Goal: Information Seeking & Learning: Learn about a topic

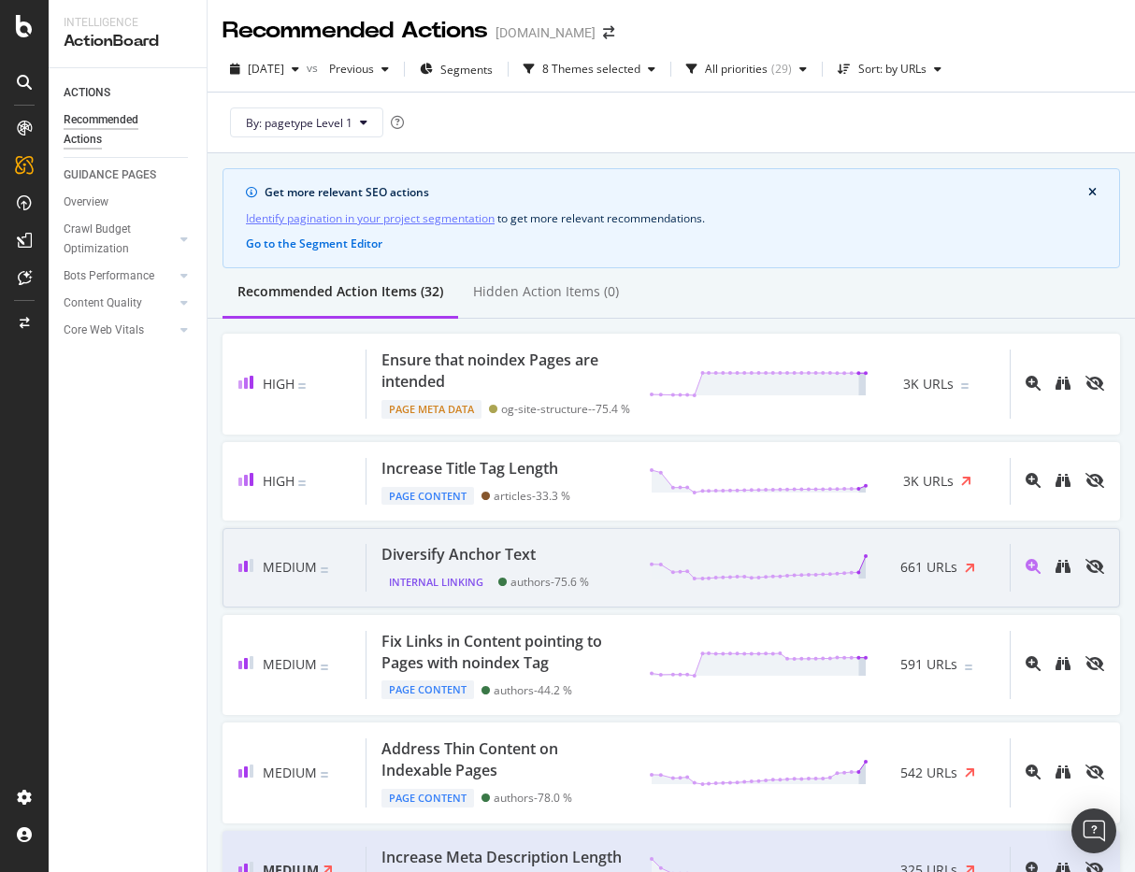
click at [543, 566] on div "Diversify Anchor Text" at bounding box center [485, 554] width 208 height 21
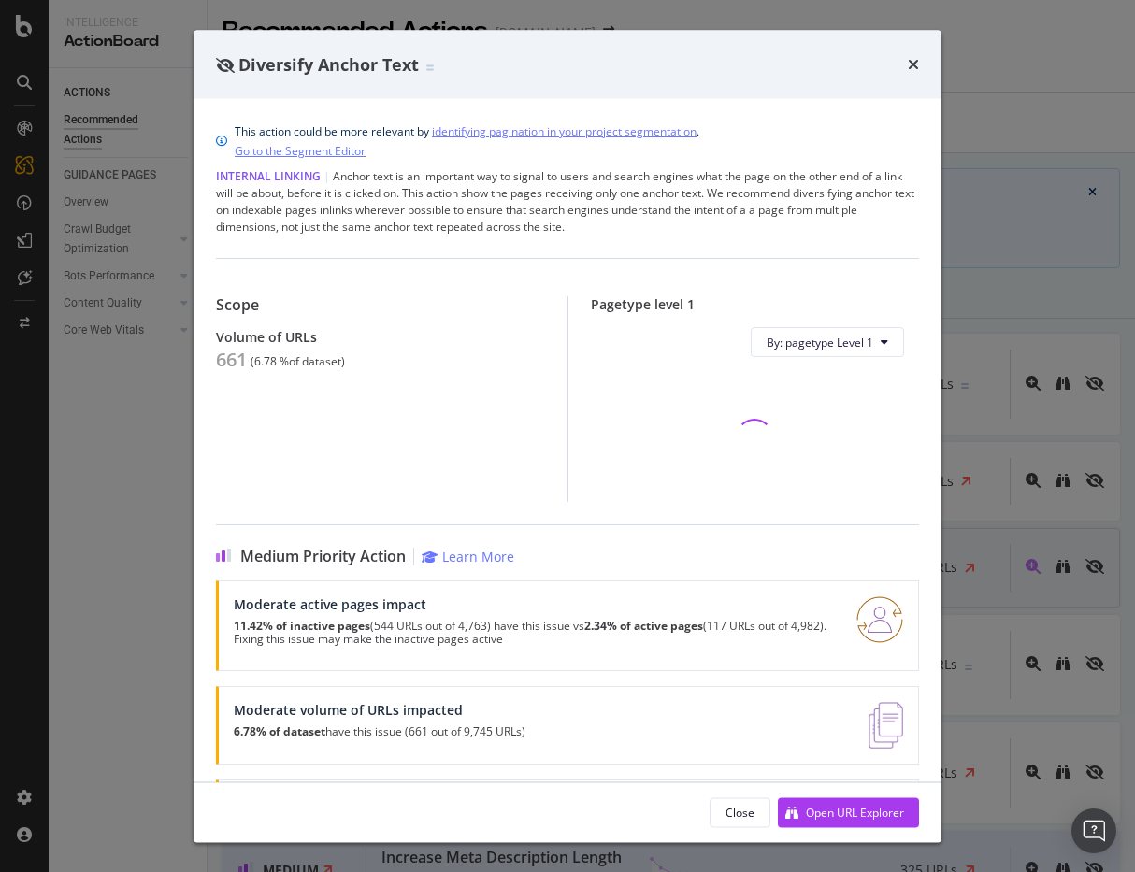
scroll to position [98, 0]
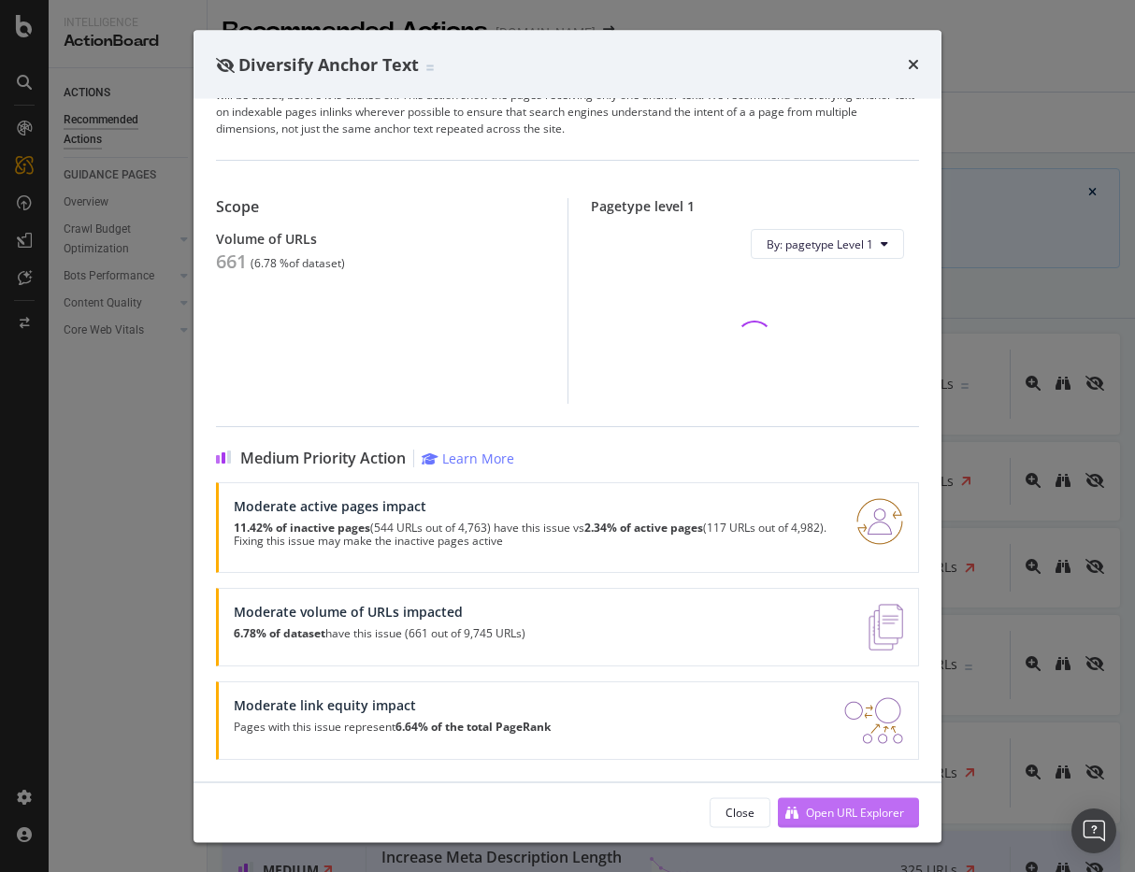
click at [812, 804] on div "Open URL Explorer" at bounding box center [855, 812] width 98 height 16
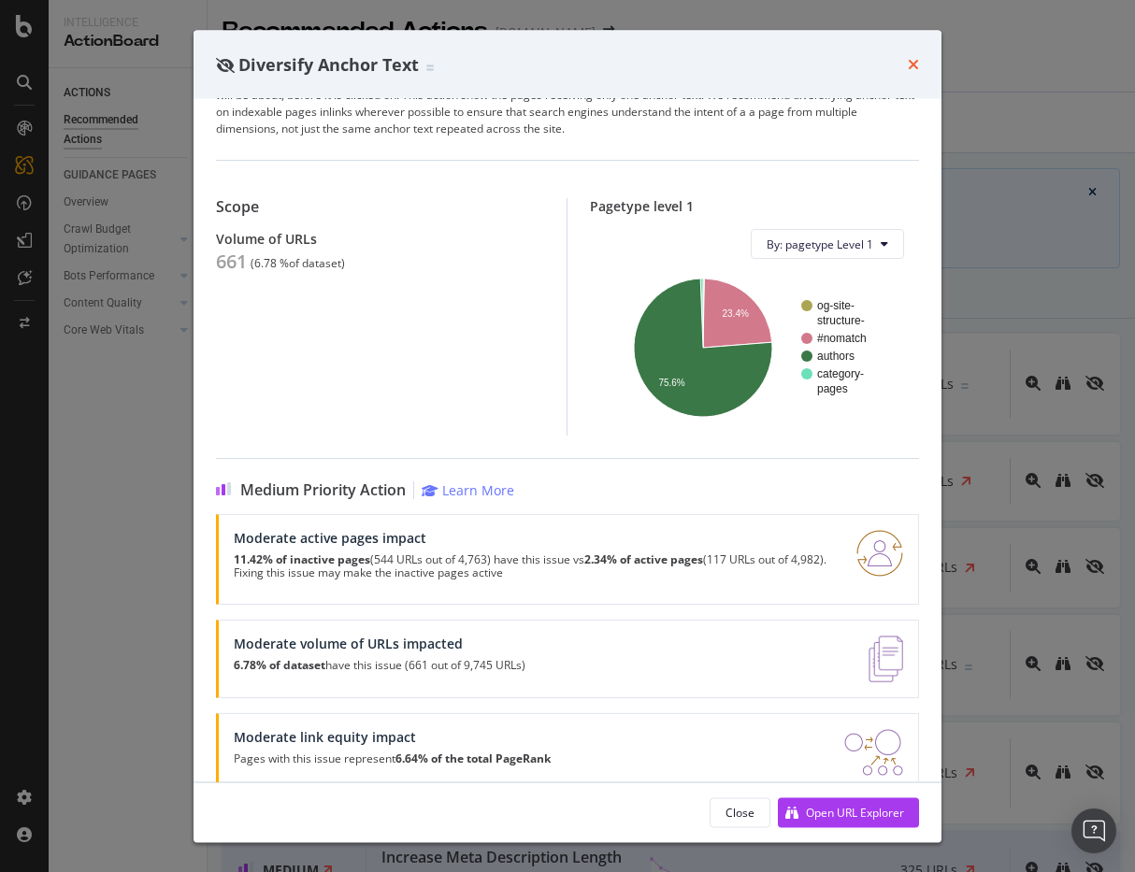
click at [916, 61] on icon "times" at bounding box center [913, 64] width 11 height 15
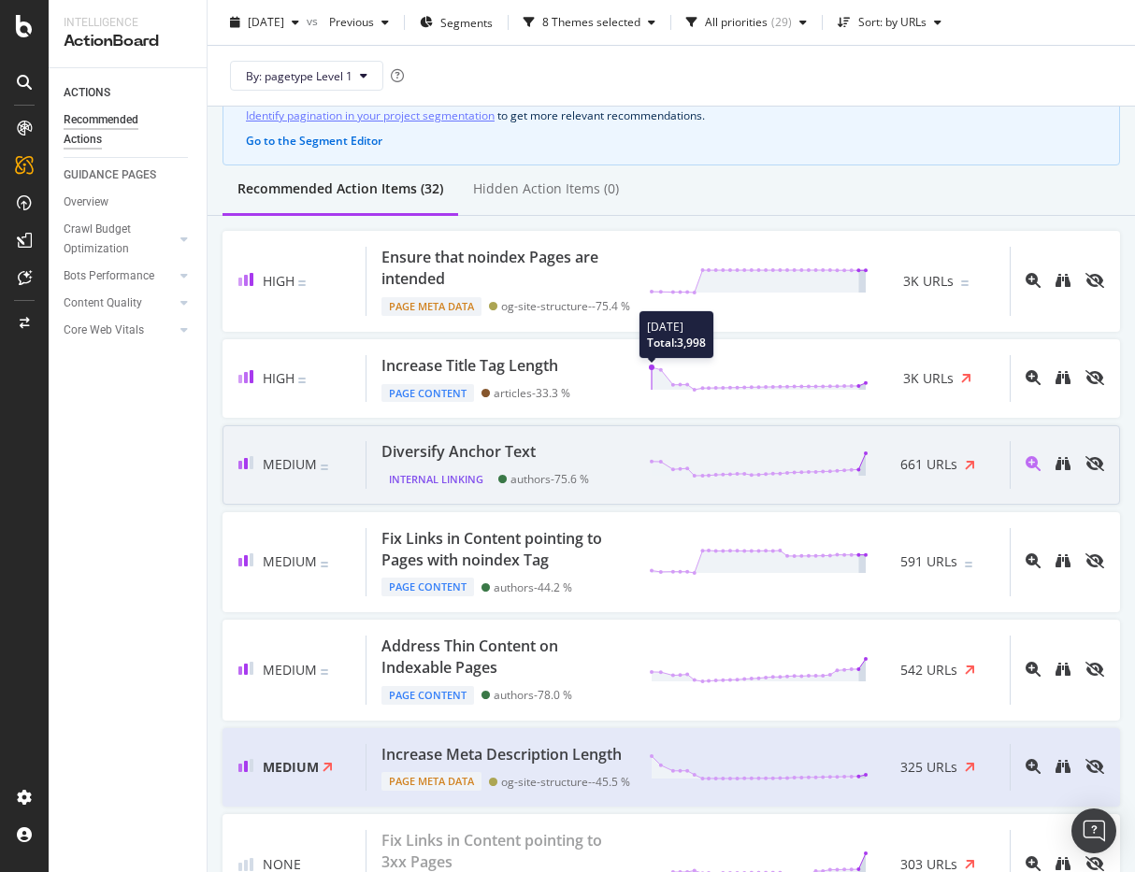
scroll to position [126, 0]
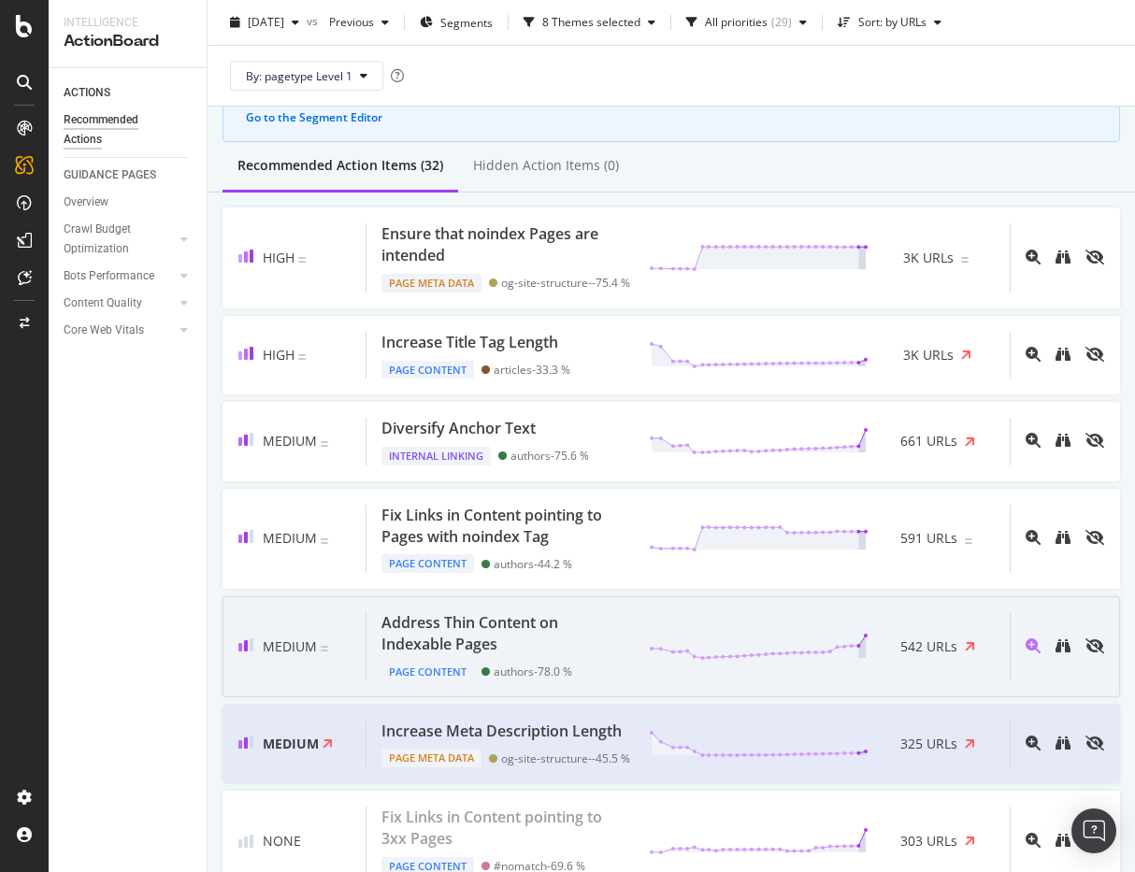
click at [667, 635] on div "Address Thin Content on Indexable Pages Page Content authors - 78.0 % 542 URLs" at bounding box center [687, 646] width 643 height 68
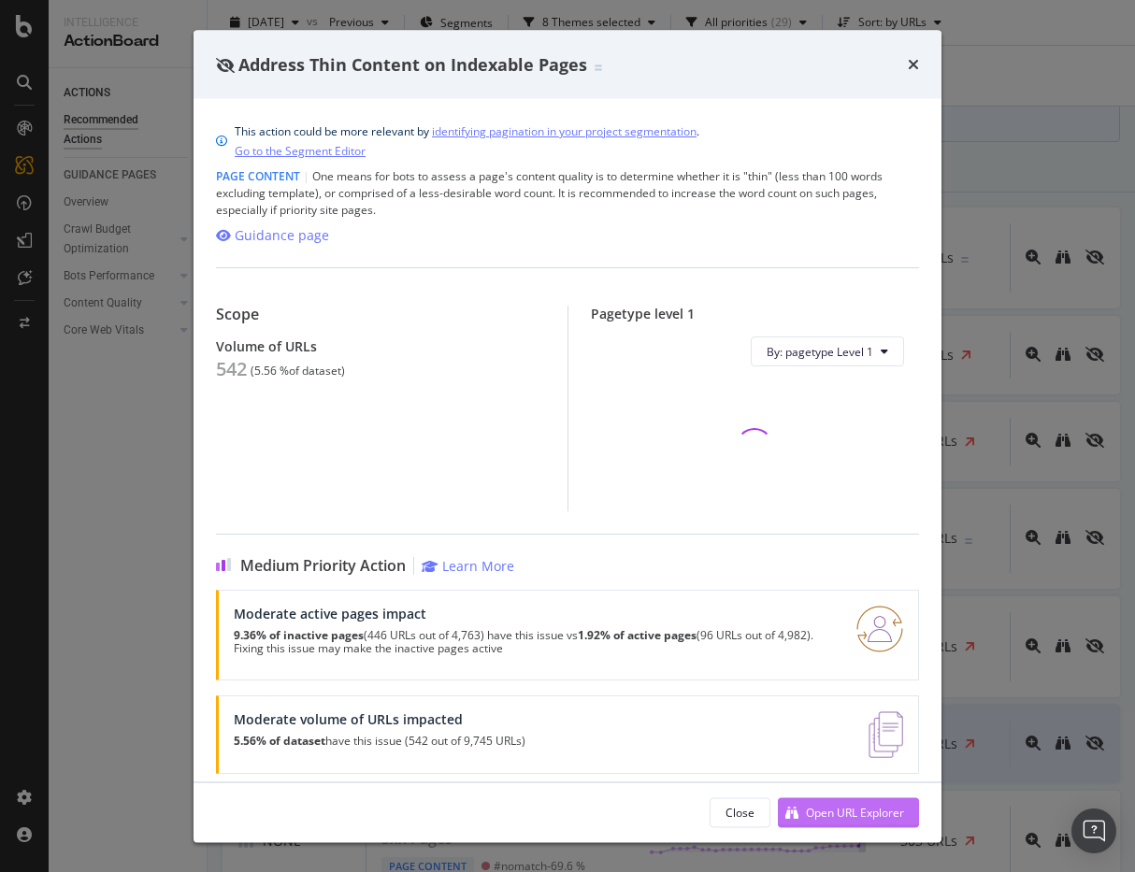
click at [839, 810] on div "Open URL Explorer" at bounding box center [855, 812] width 98 height 16
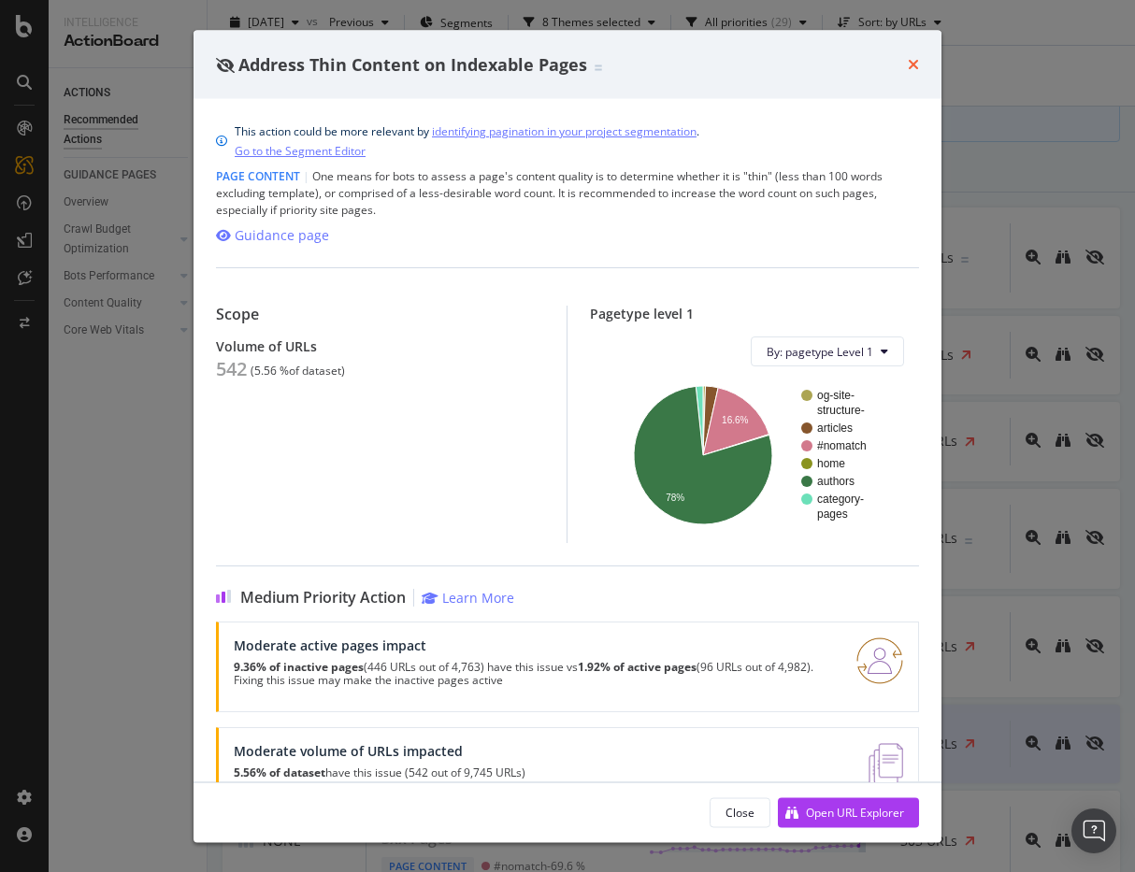
click at [908, 64] on icon "times" at bounding box center [913, 64] width 11 height 15
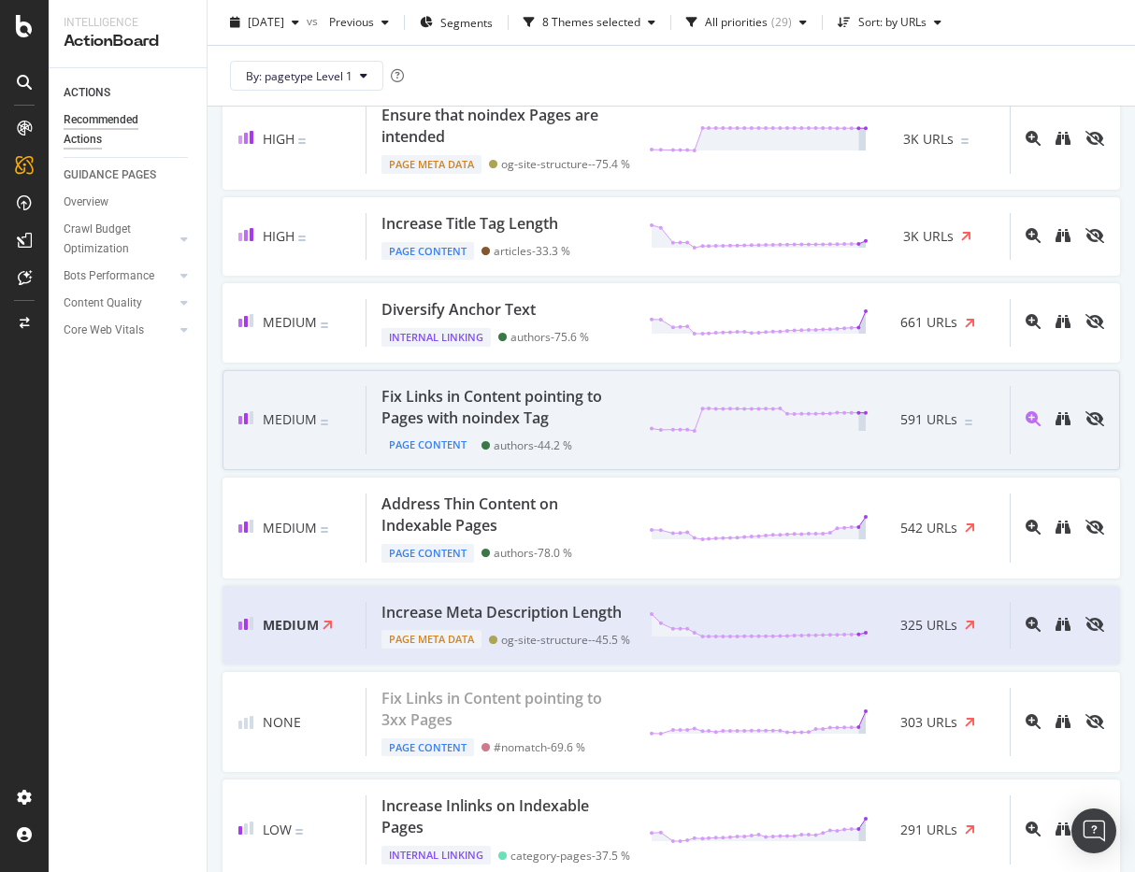
scroll to position [287, 0]
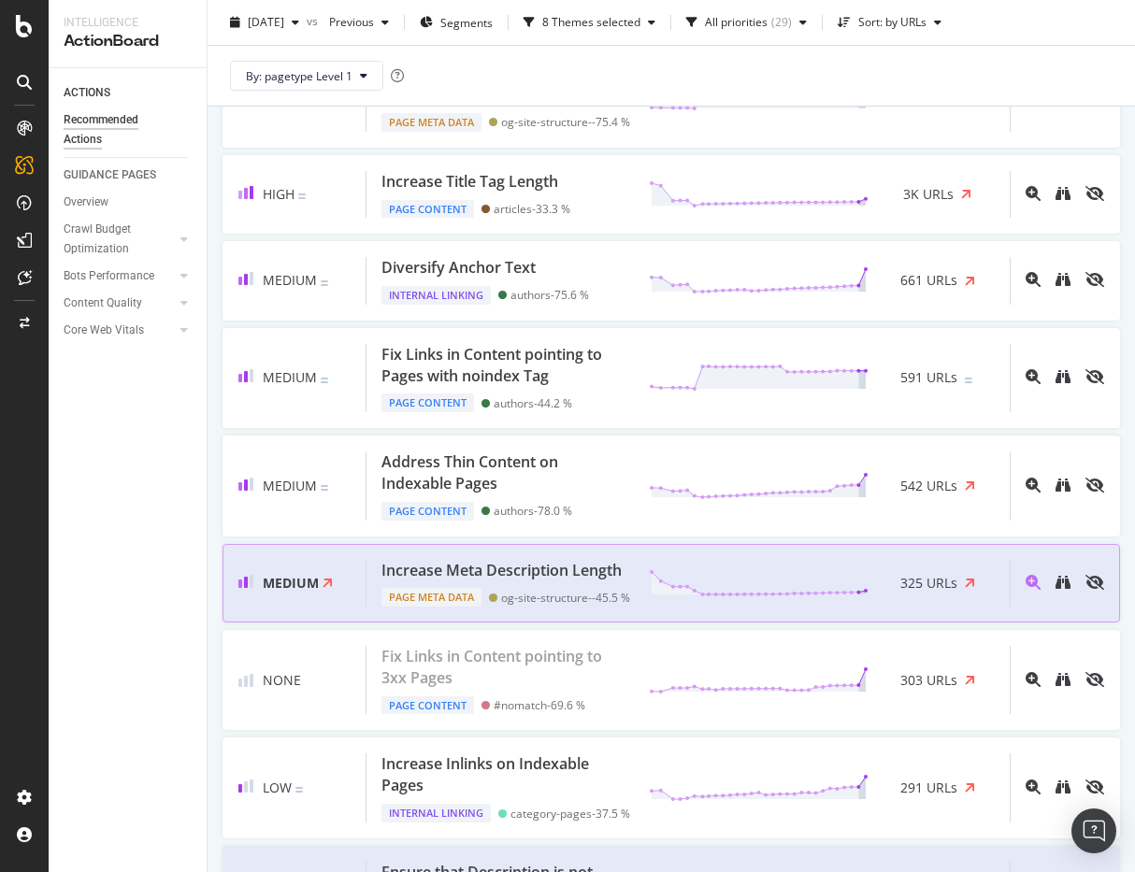
click at [554, 581] on div "Increase Meta Description Length" at bounding box center [501, 570] width 240 height 21
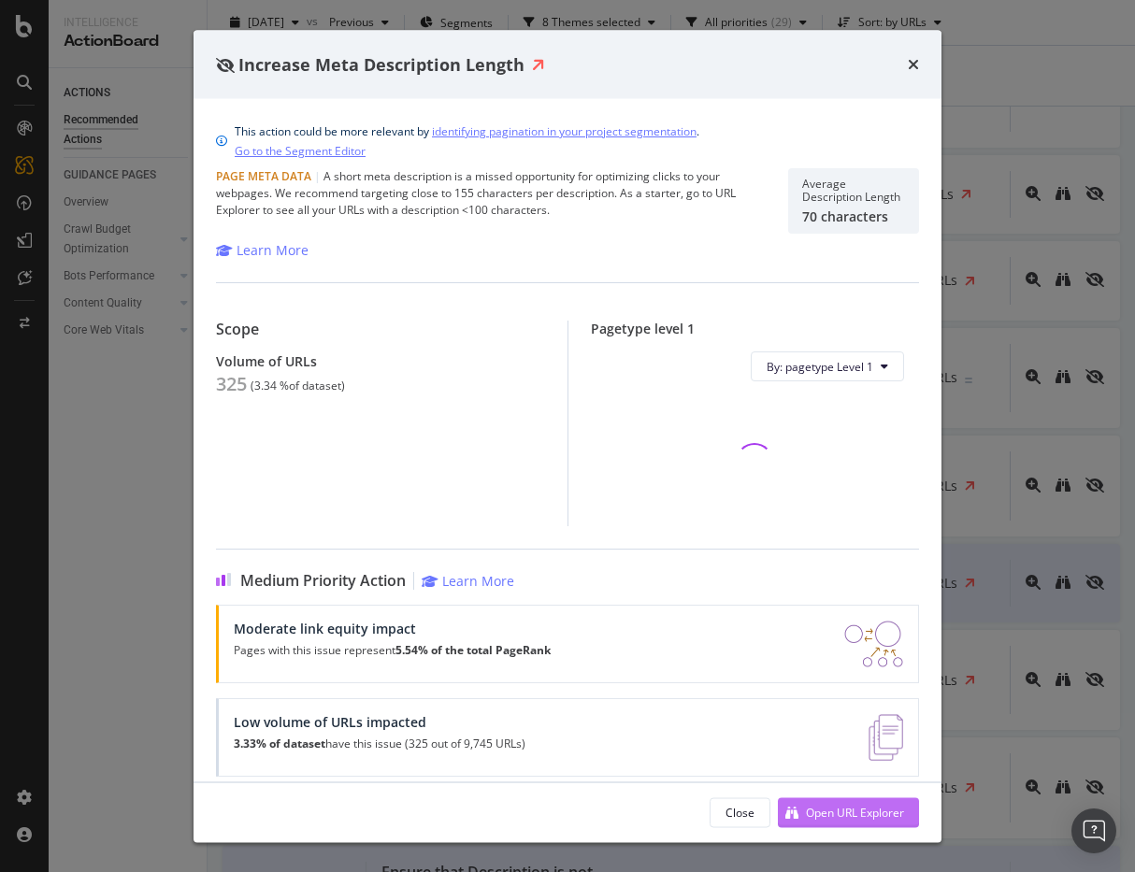
click at [840, 818] on div "Open URL Explorer" at bounding box center [855, 812] width 98 height 16
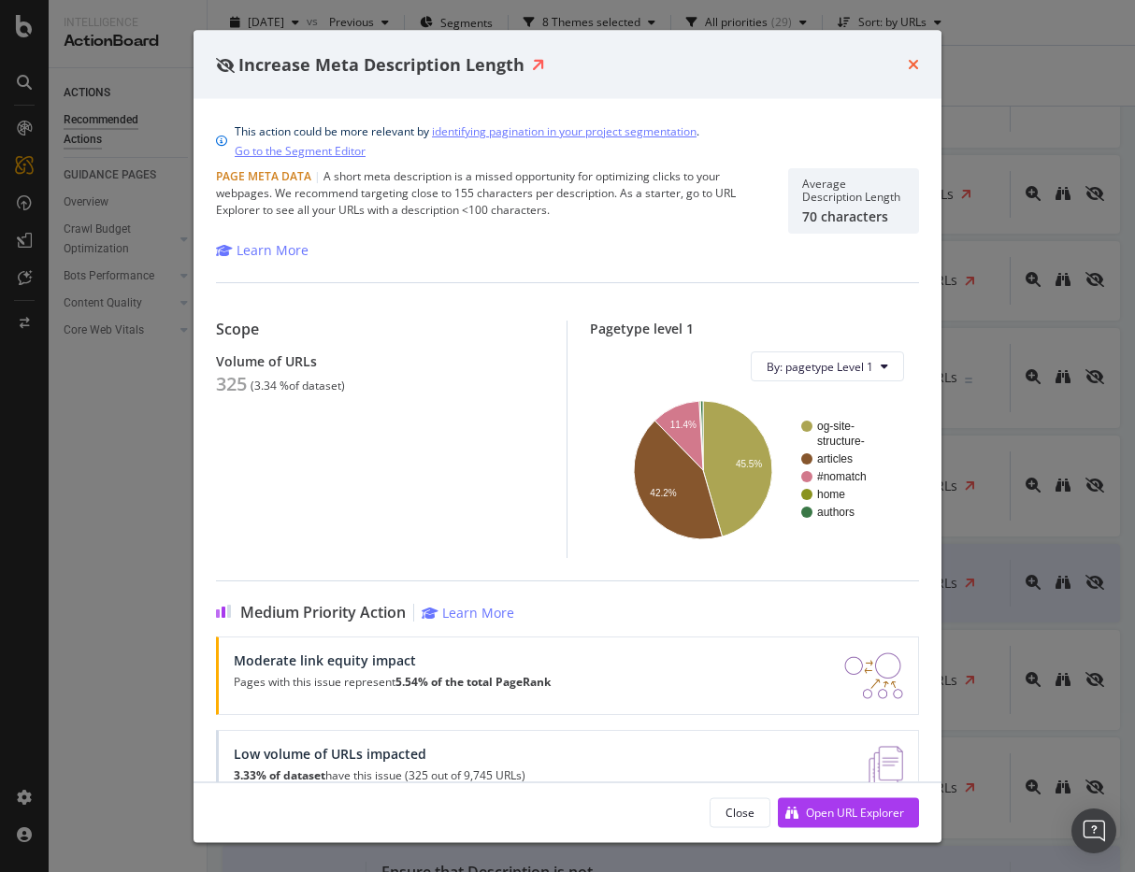
click at [910, 67] on icon "times" at bounding box center [913, 64] width 11 height 15
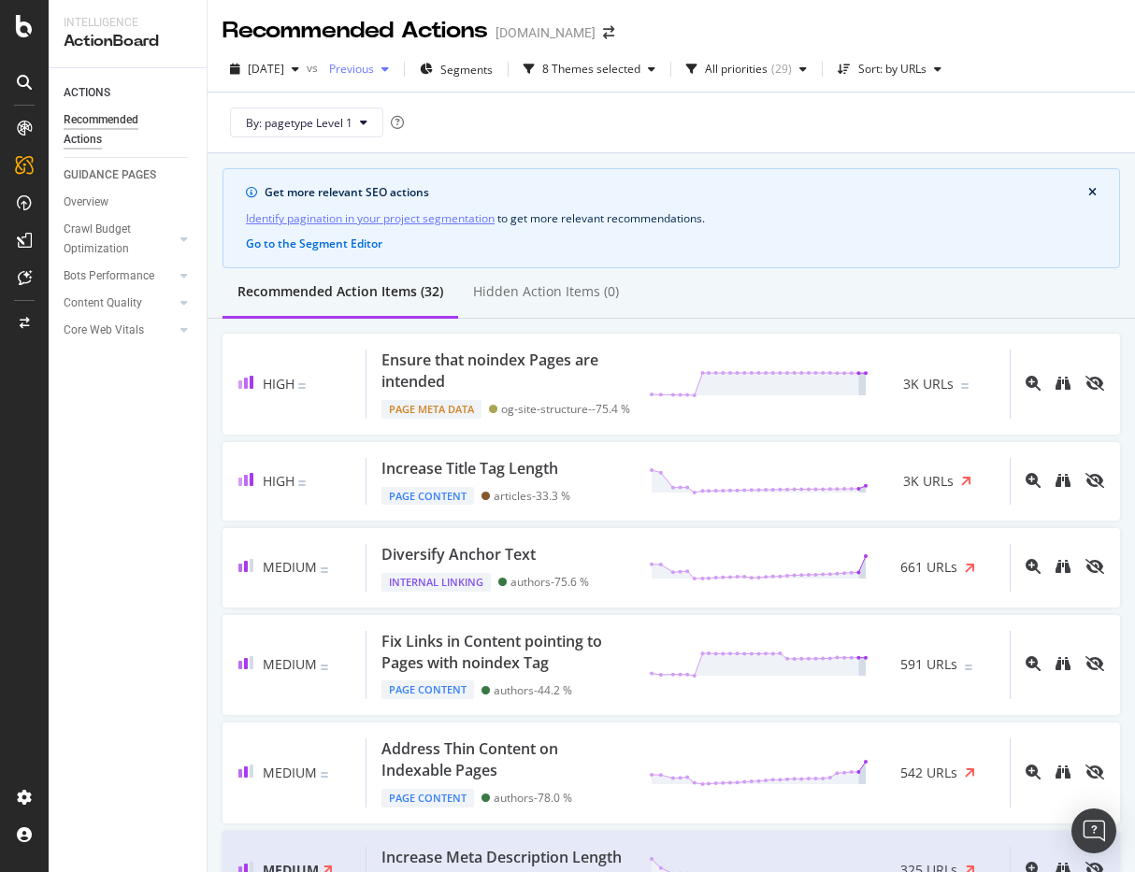
click at [374, 65] on span "Previous" at bounding box center [348, 69] width 52 height 16
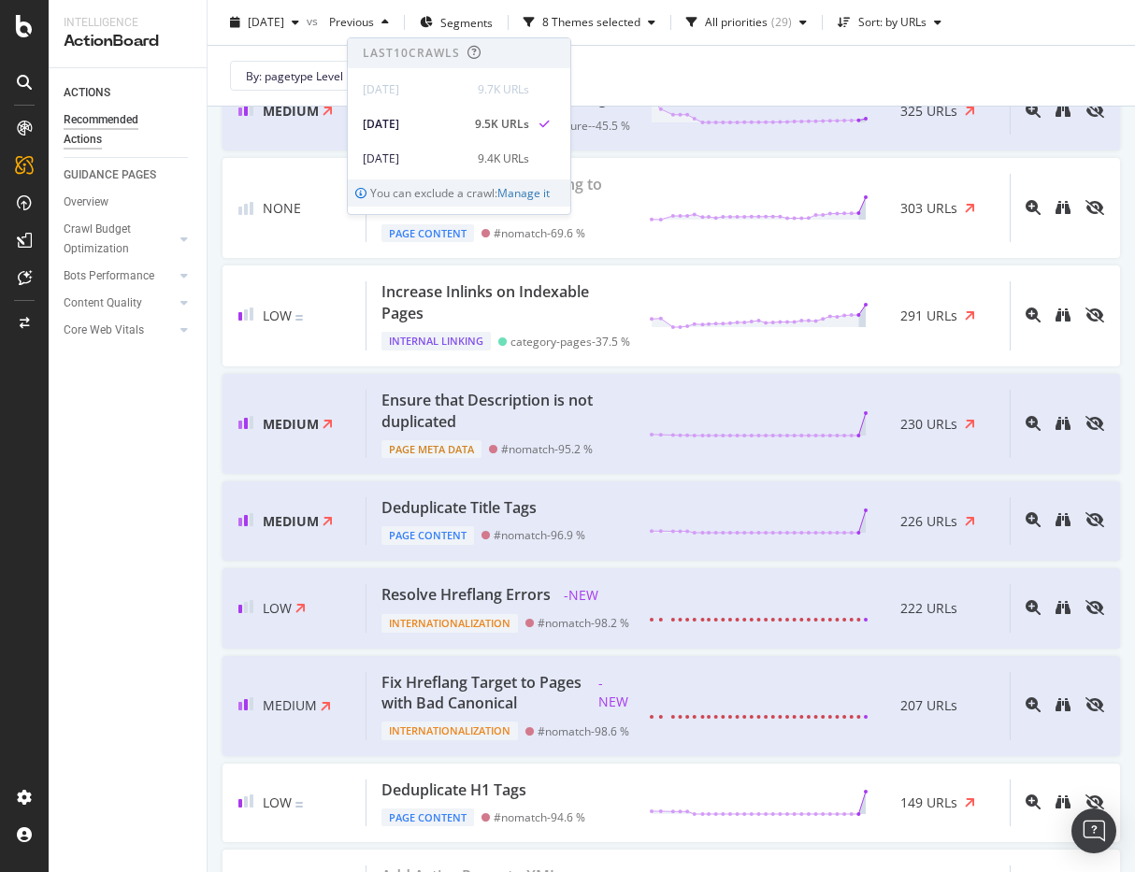
scroll to position [790, 0]
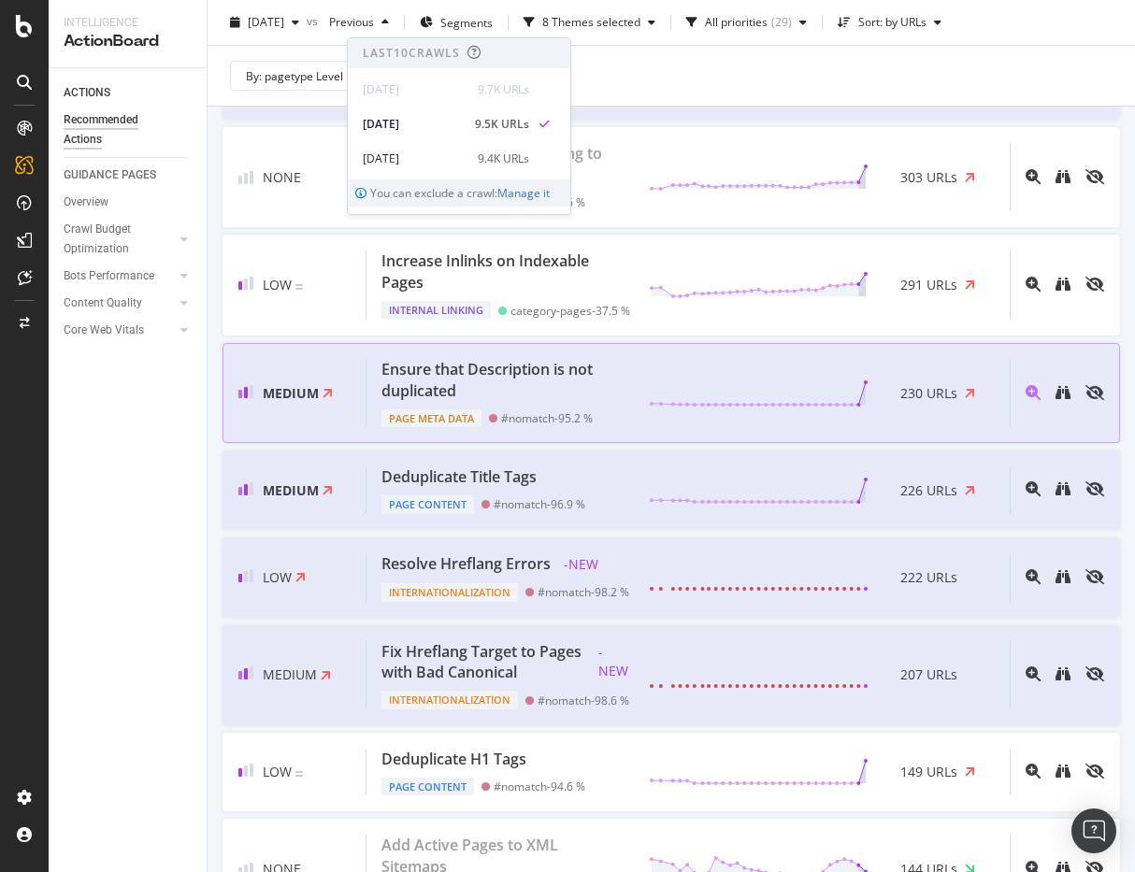
click at [574, 424] on div "Page Meta Data #nomatch - 95.2 %" at bounding box center [507, 415] width 252 height 26
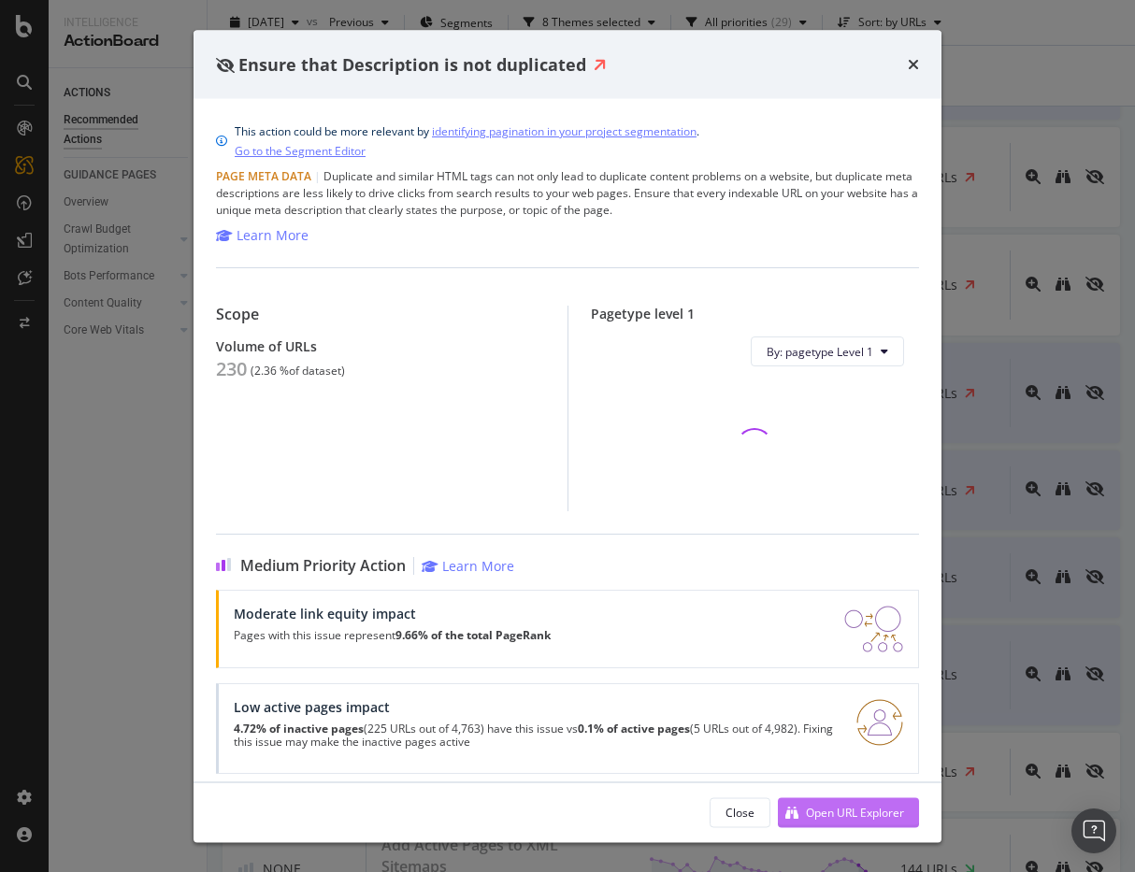
click at [810, 812] on div "Open URL Explorer" at bounding box center [855, 812] width 98 height 16
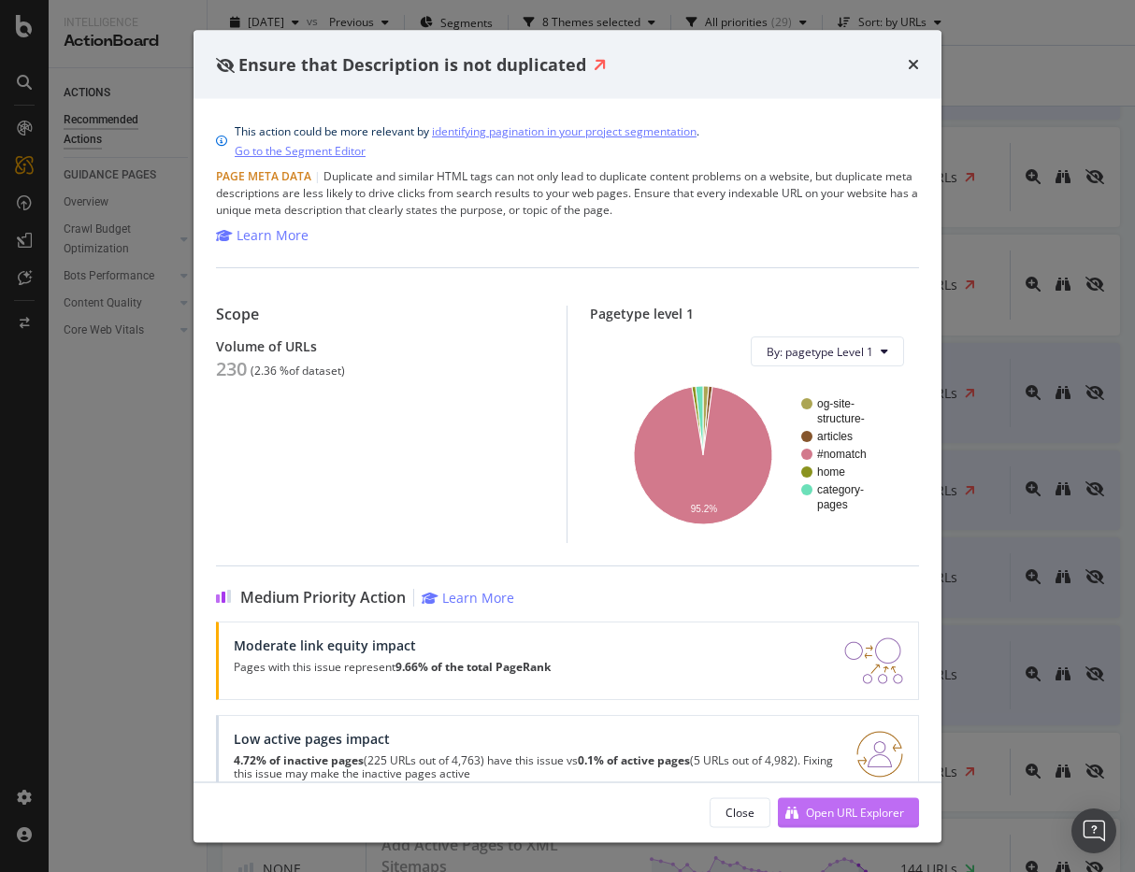
click at [817, 818] on div "Open URL Explorer" at bounding box center [855, 812] width 98 height 16
click at [912, 50] on div "Ensure that Description is not duplicated" at bounding box center [567, 64] width 748 height 69
click at [909, 61] on icon "times" at bounding box center [913, 64] width 11 height 15
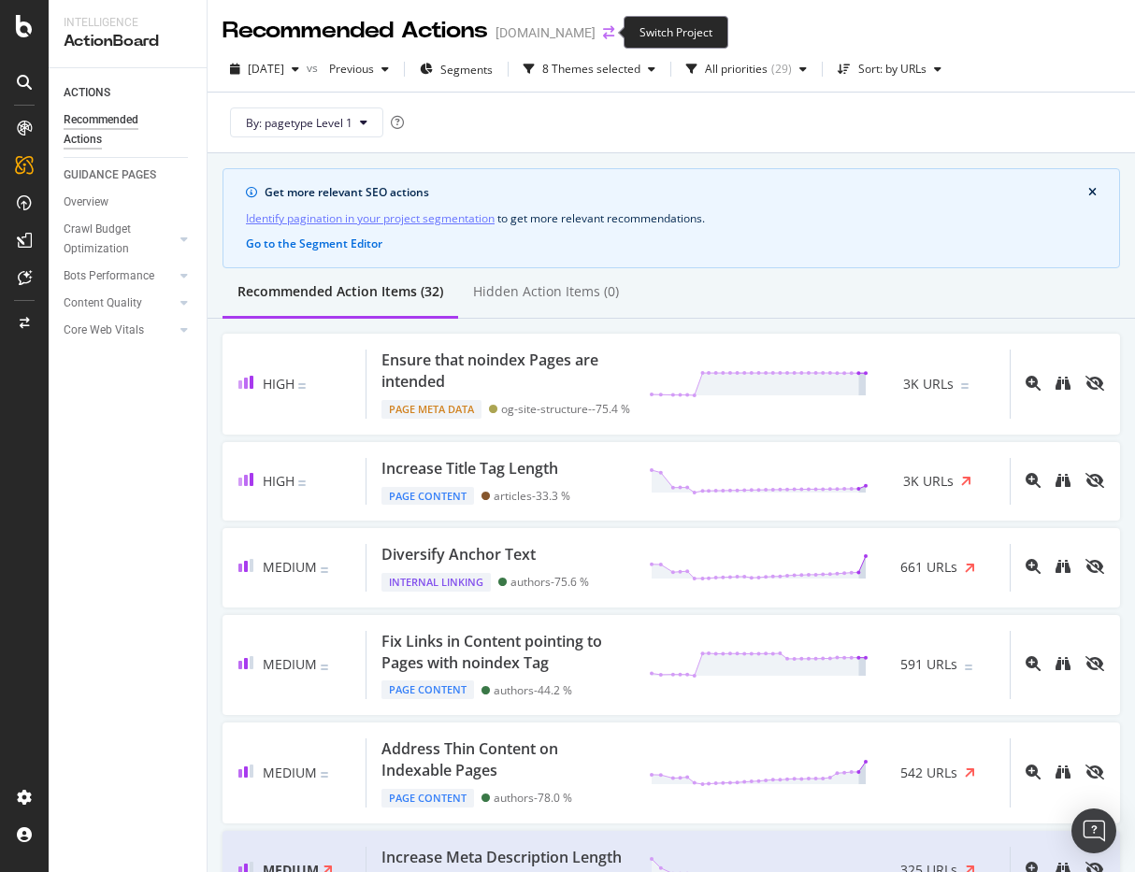
click at [603, 30] on icon "arrow-right-arrow-left" at bounding box center [608, 32] width 11 height 13
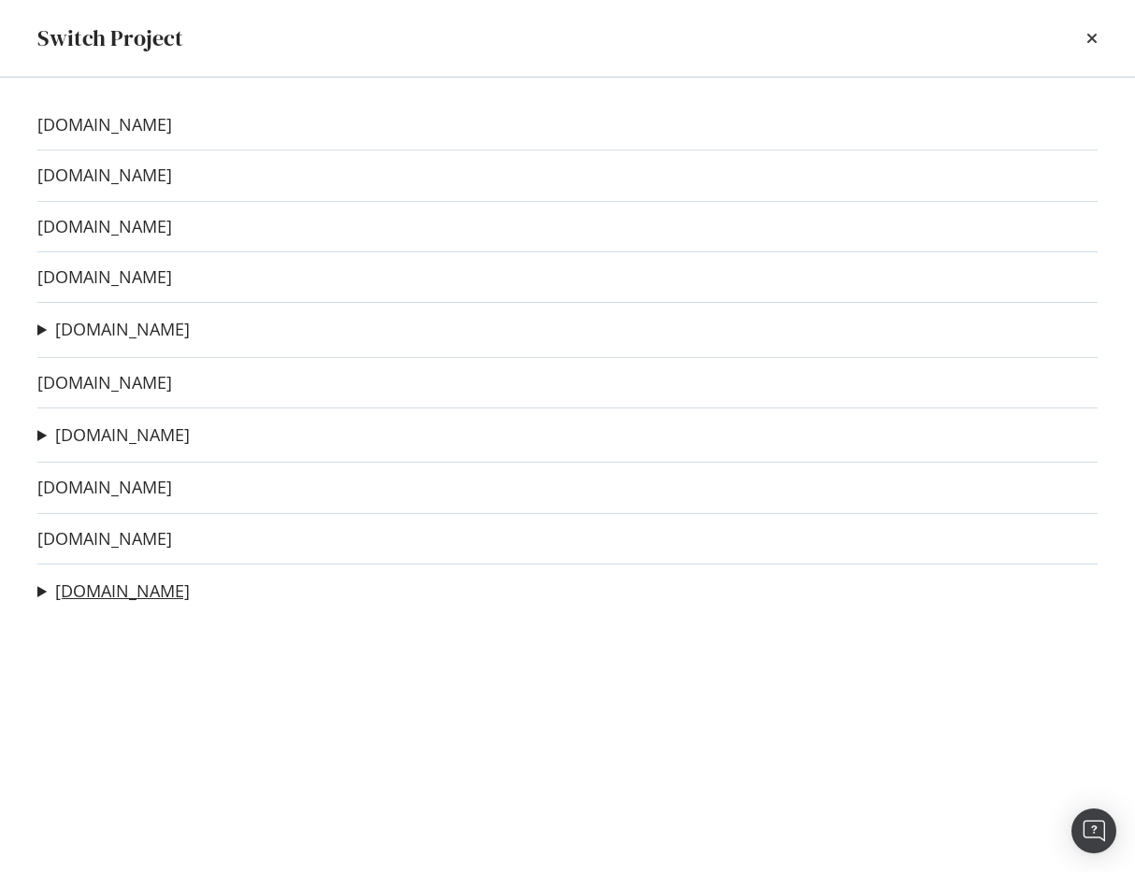
click at [86, 586] on link "dwell.com" at bounding box center [122, 591] width 135 height 20
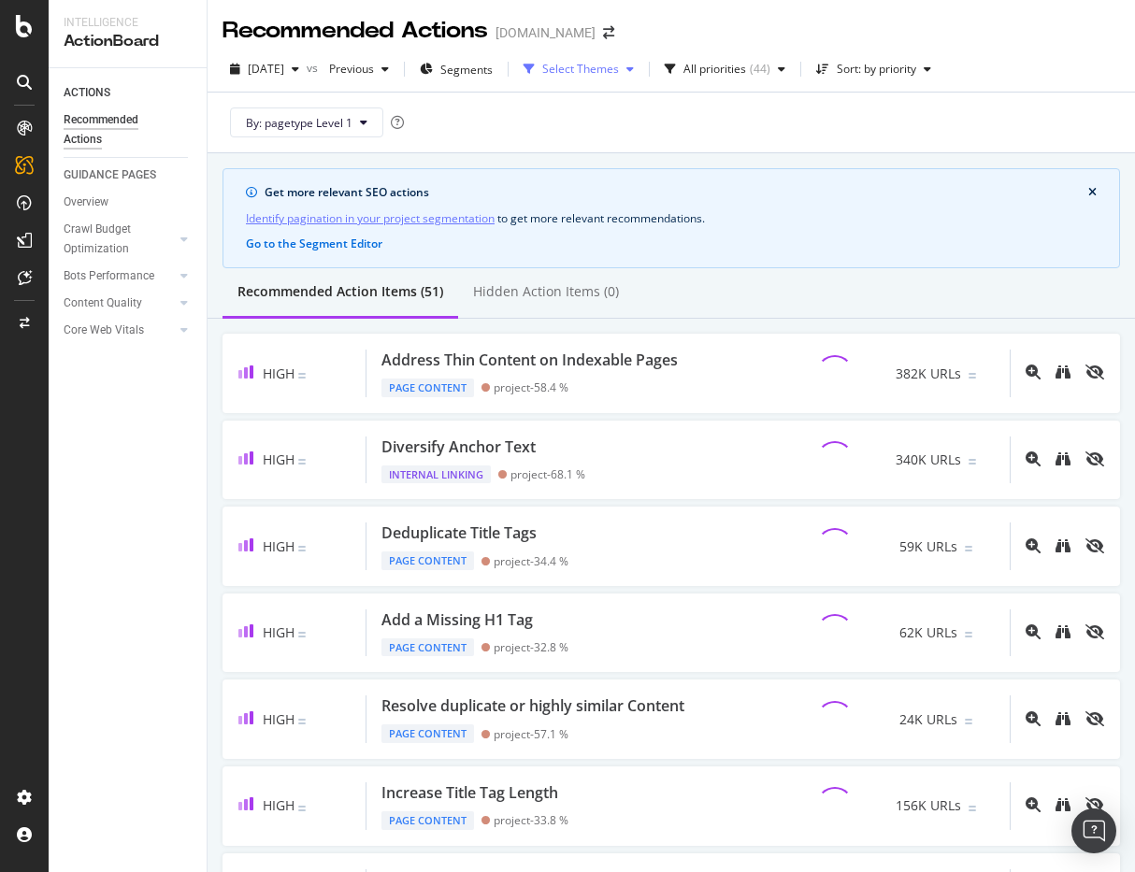
click at [619, 66] on div "Select Themes" at bounding box center [580, 69] width 77 height 11
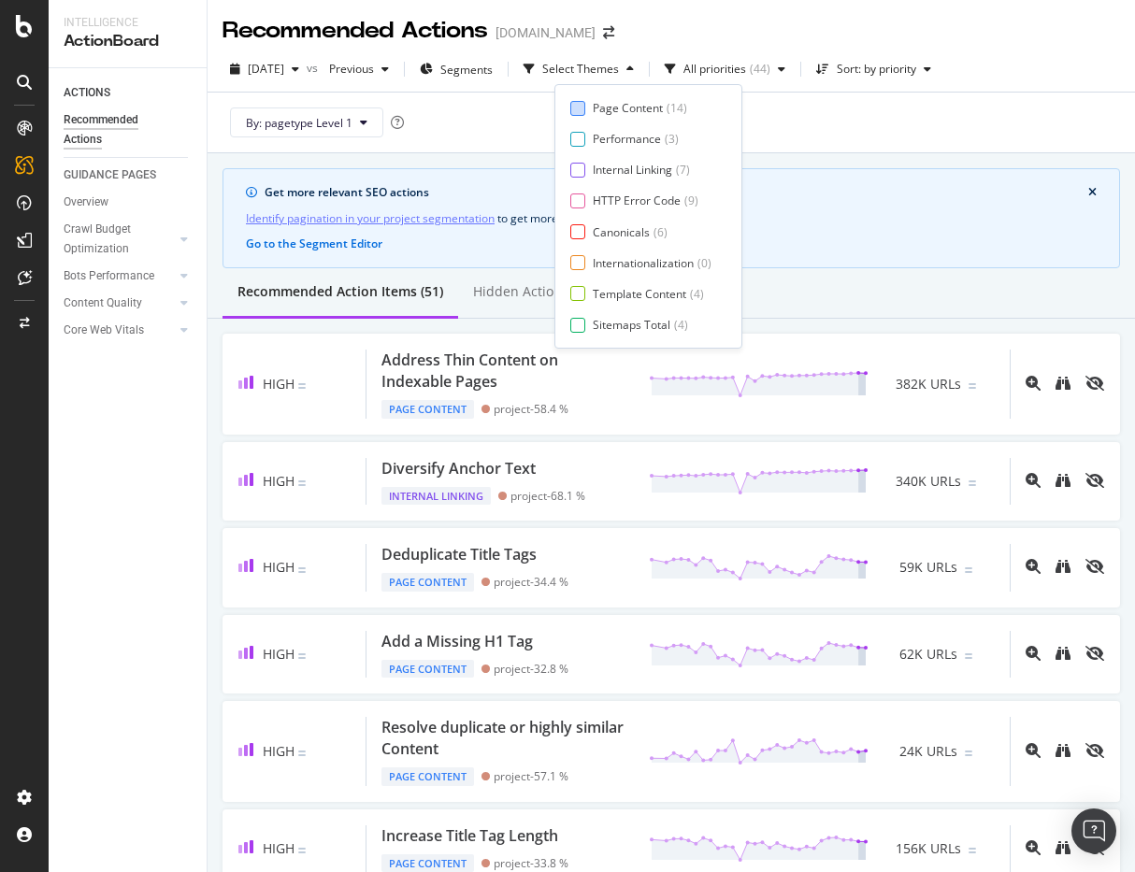
click at [599, 106] on div "Page Content" at bounding box center [628, 108] width 70 height 16
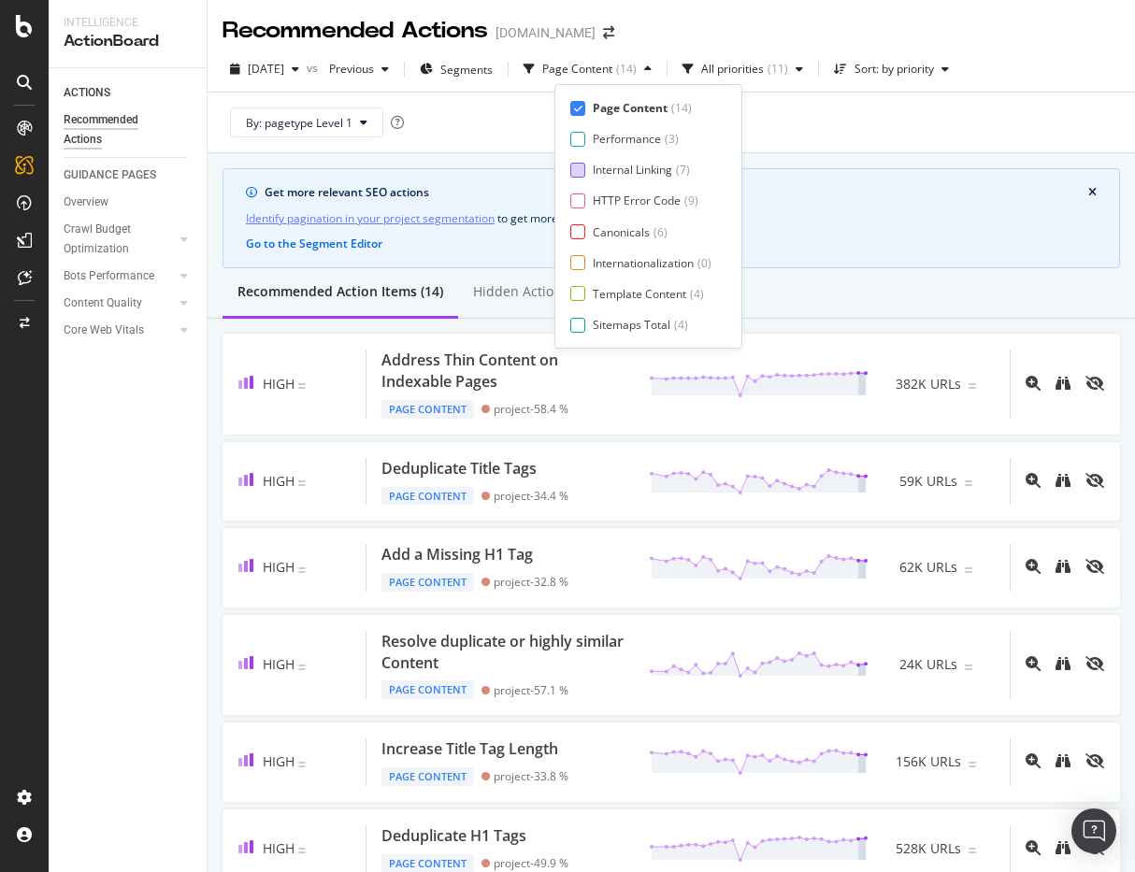
click at [587, 168] on div "Internal Linking ( 7 )" at bounding box center [640, 170] width 141 height 16
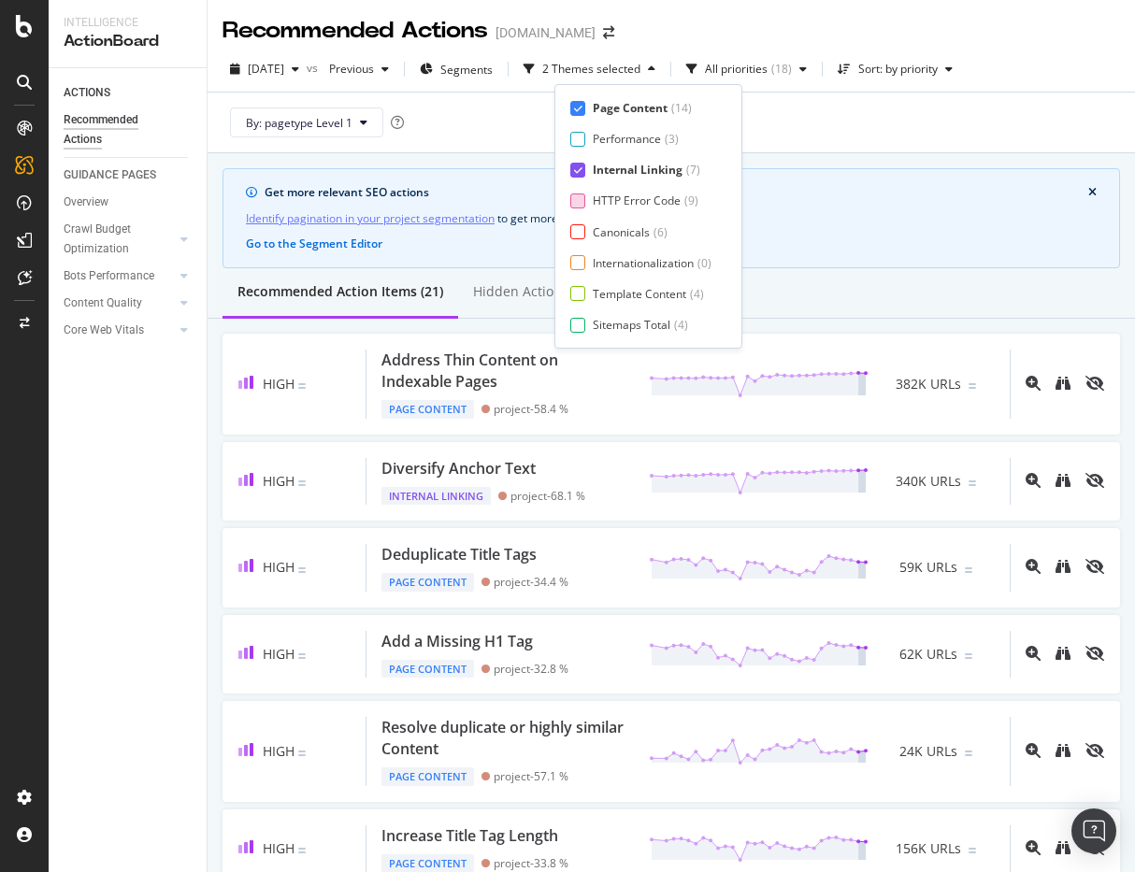
click at [583, 200] on div at bounding box center [577, 200] width 15 height 15
click at [581, 235] on div at bounding box center [577, 231] width 15 height 15
click at [580, 255] on div at bounding box center [577, 262] width 15 height 15
click at [580, 281] on div "Page Content ( 14 ) Performance ( 3 ) Internal Linking ( 7 ) HTTP Error Code ( …" at bounding box center [653, 216] width 167 height 233
click at [578, 291] on div at bounding box center [577, 293] width 15 height 15
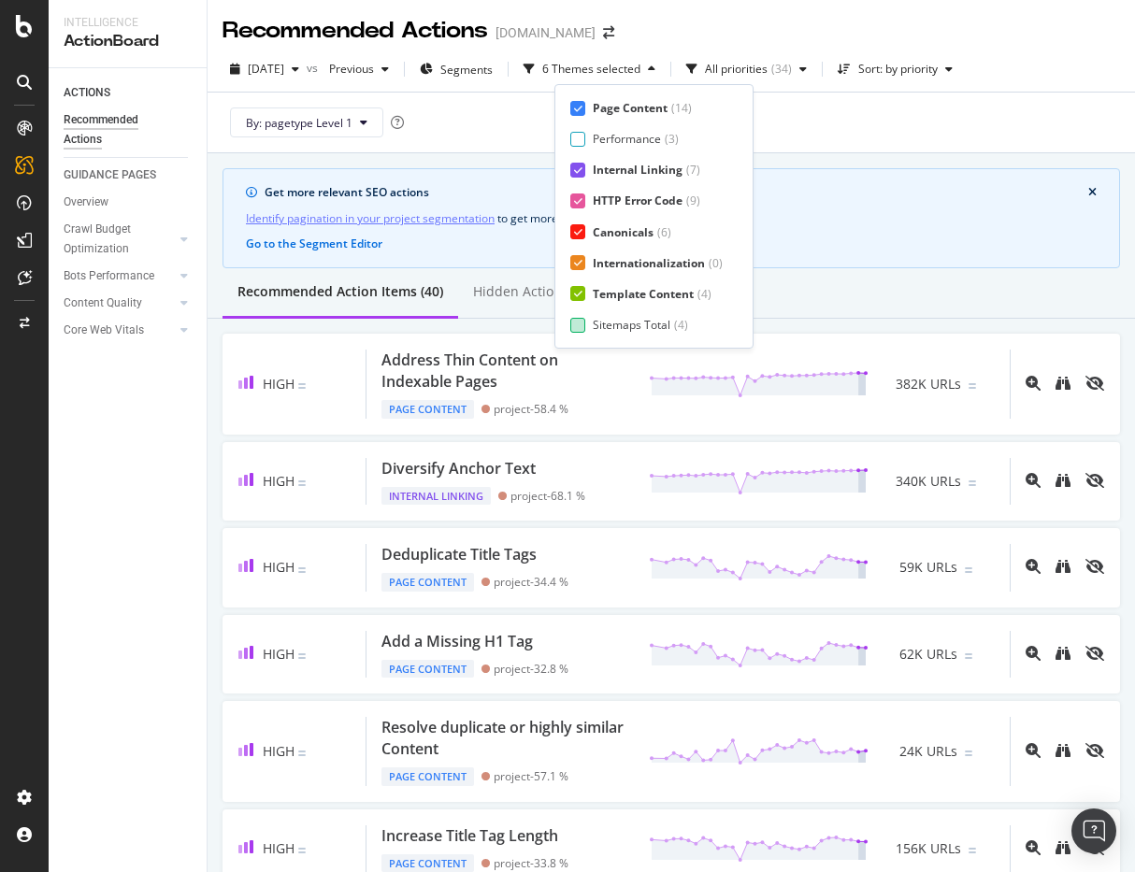
click at [577, 328] on div at bounding box center [577, 325] width 15 height 15
click at [593, 326] on div "Page Meta Data" at bounding box center [635, 325] width 84 height 16
click at [825, 52] on div "2025 Sep. 18th vs Previous Segments 8 Themes selected All priorities ( 41 ) Sor…" at bounding box center [671, 100] width 927 height 107
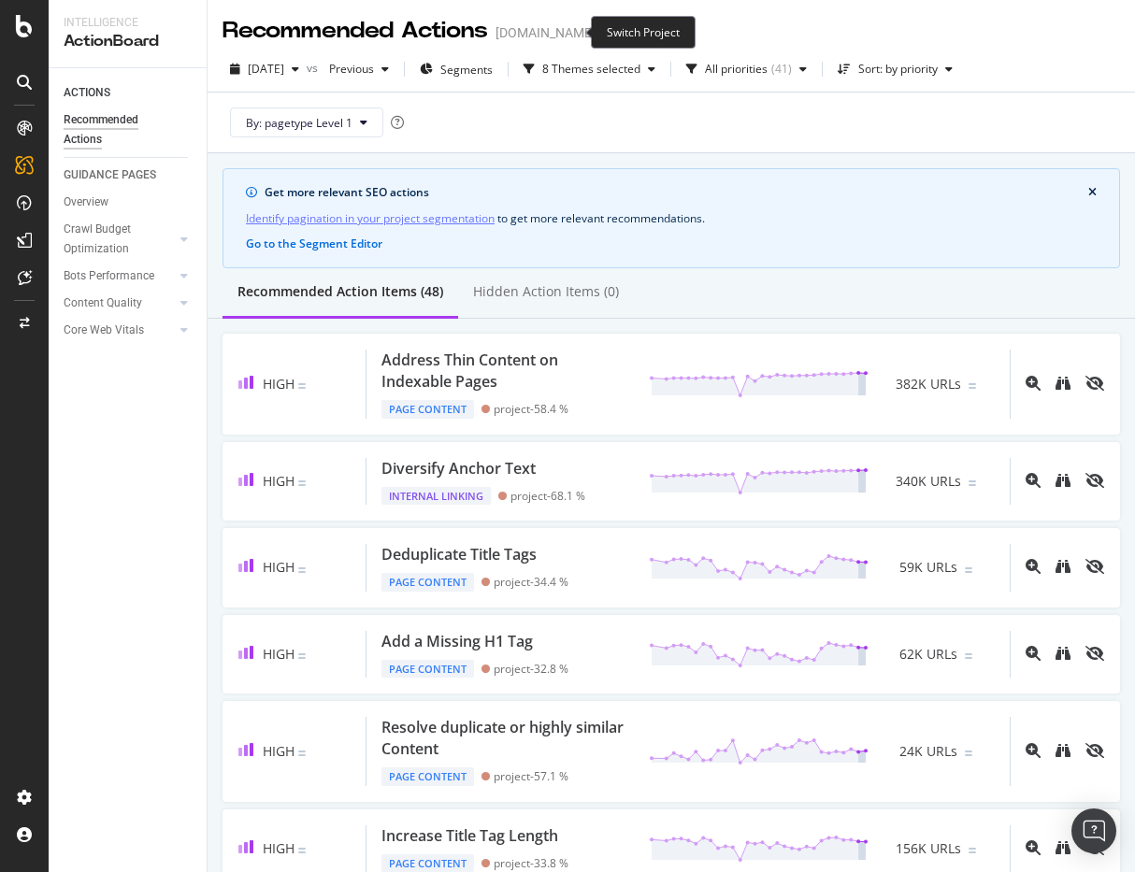
click at [603, 30] on icon "arrow-right-arrow-left" at bounding box center [608, 32] width 11 height 13
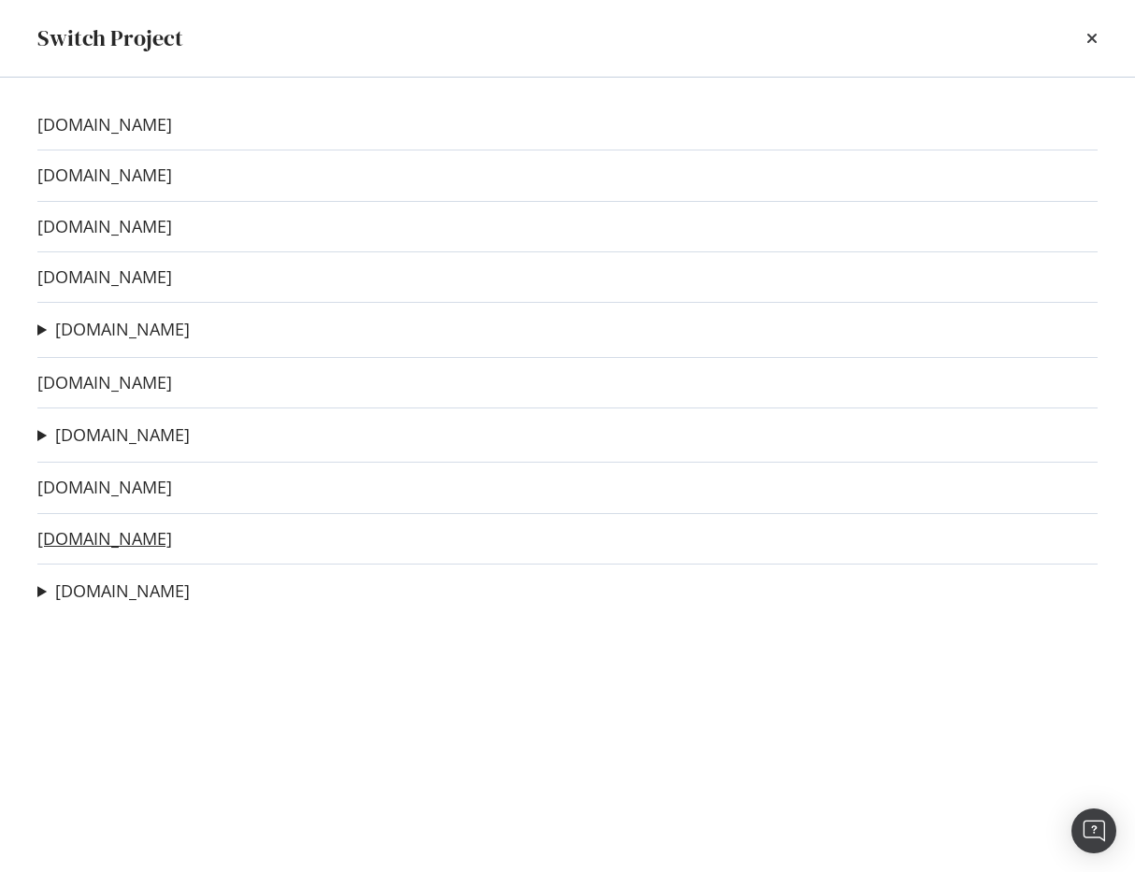
click at [99, 533] on link "wearethemighty.com" at bounding box center [104, 539] width 135 height 20
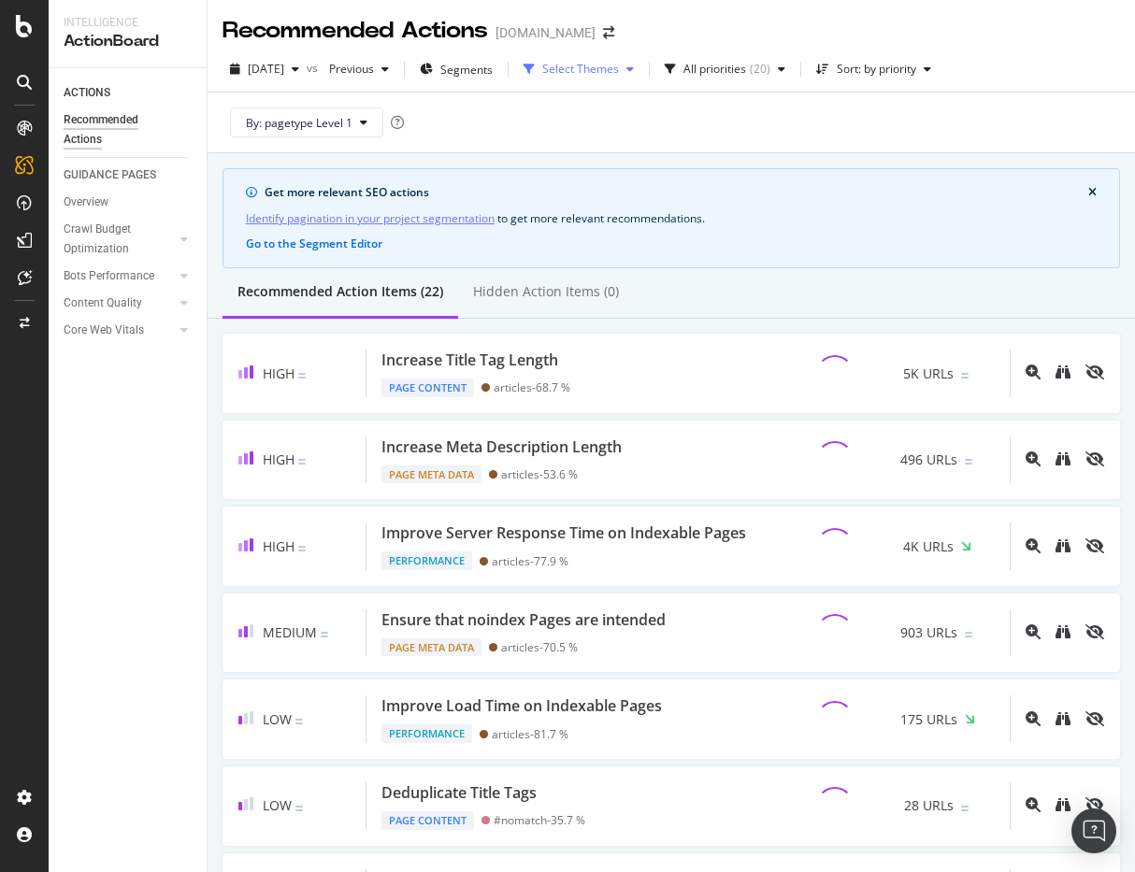
click at [617, 71] on div "Select Themes" at bounding box center [580, 69] width 77 height 11
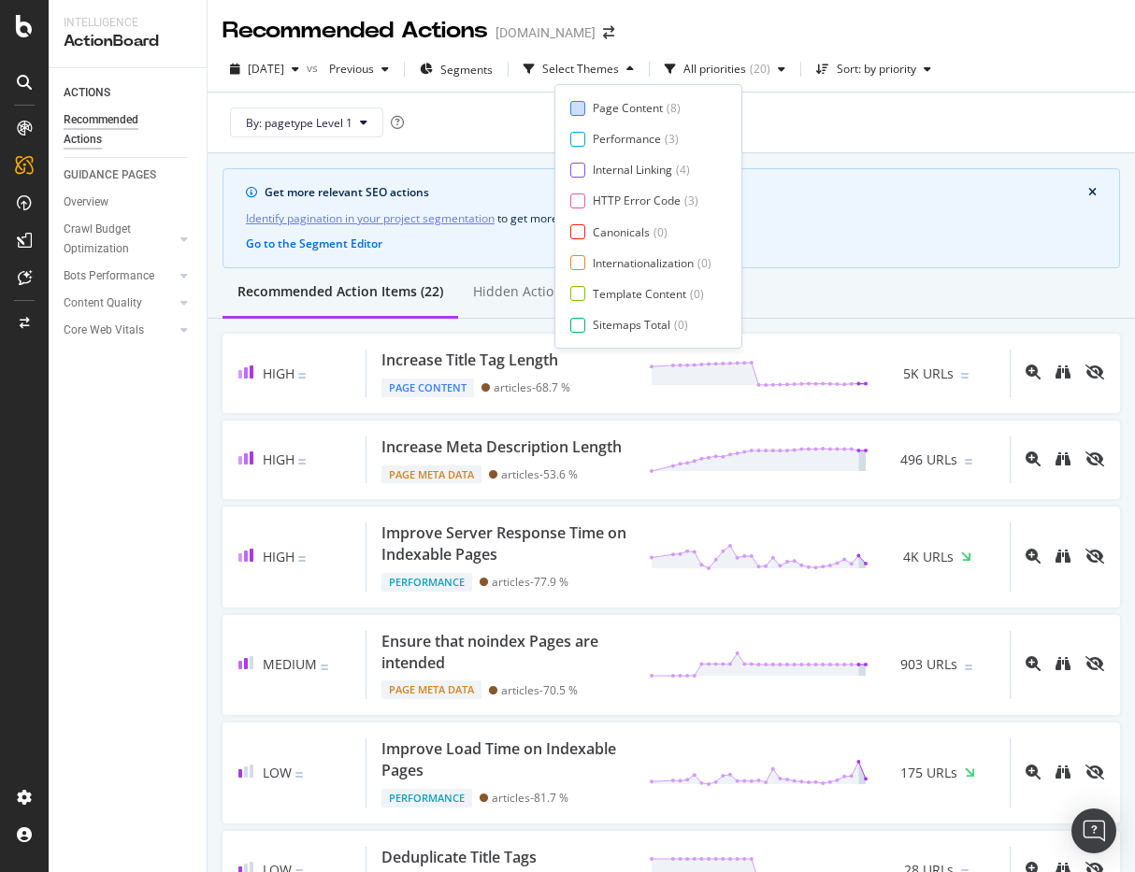
click at [604, 109] on div "Page Content" at bounding box center [628, 108] width 70 height 16
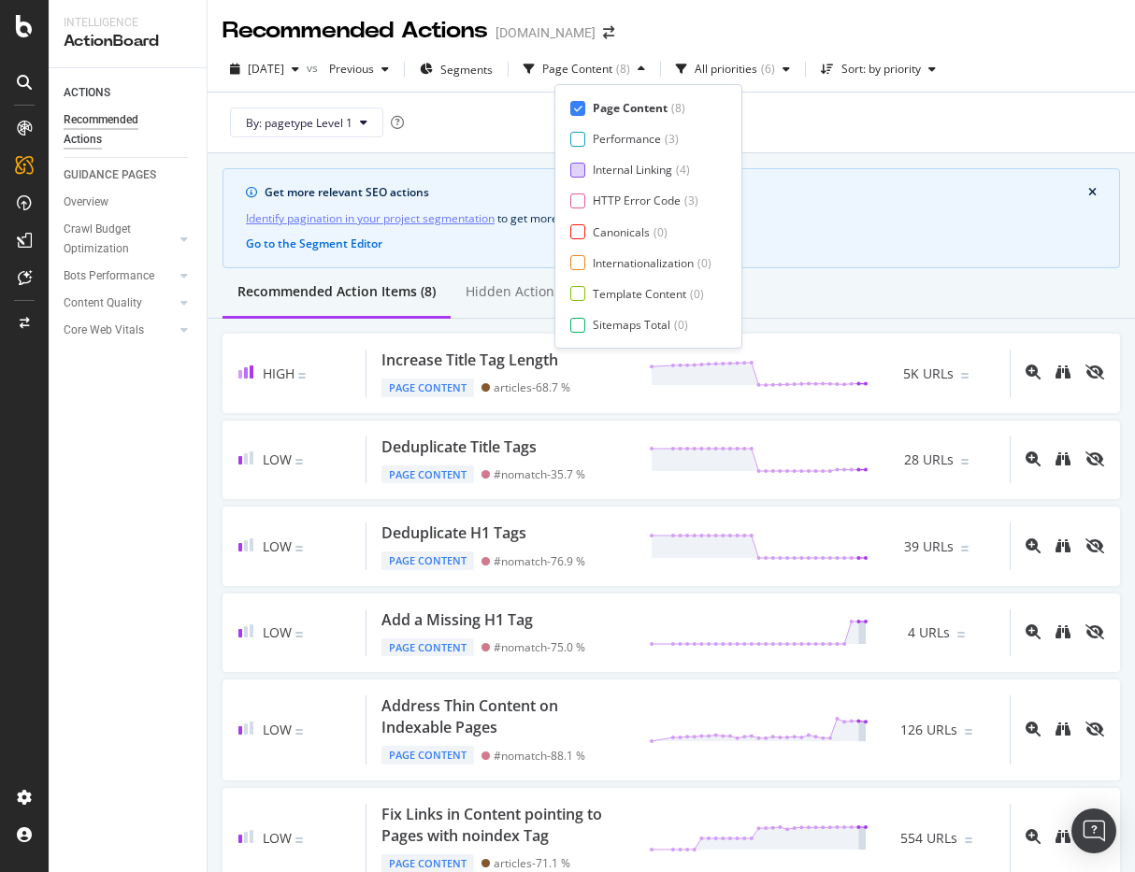
click at [588, 162] on div "Internal Linking ( 4 )" at bounding box center [640, 170] width 141 height 16
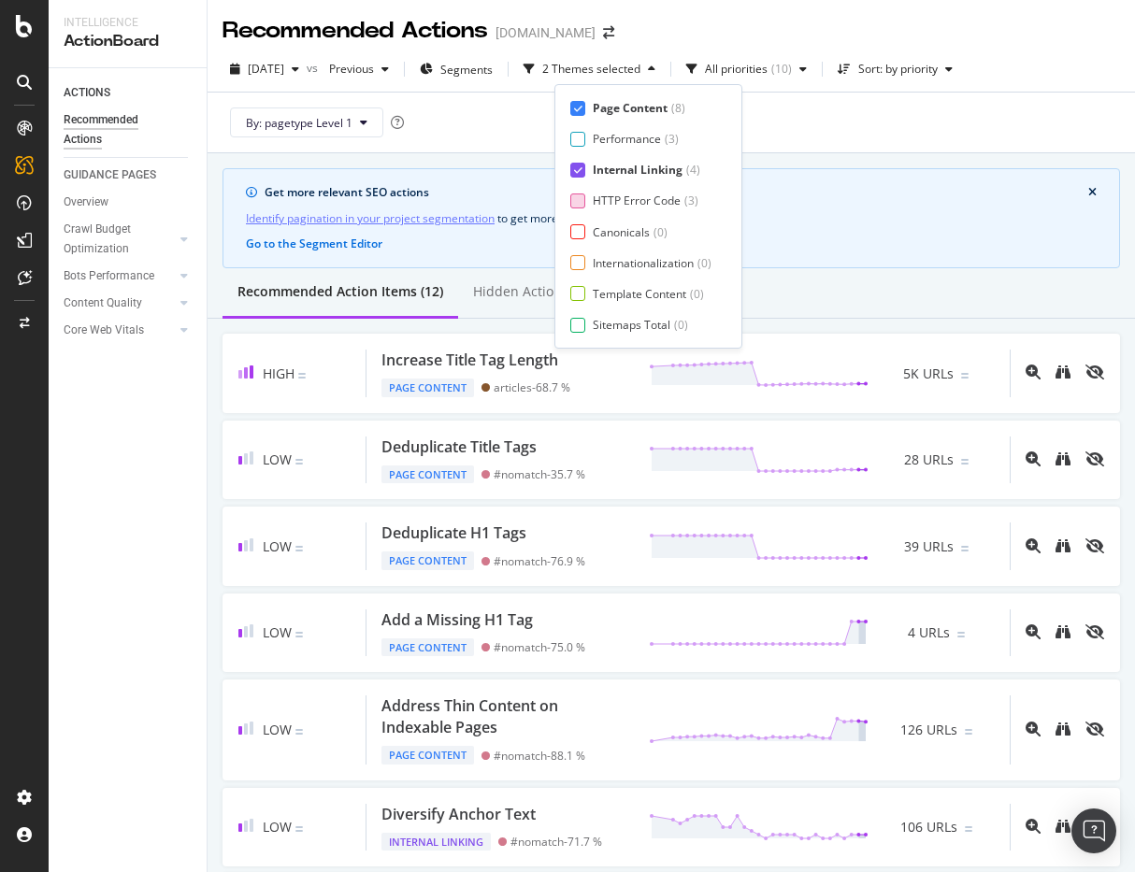
click at [580, 205] on div at bounding box center [577, 200] width 15 height 15
click at [580, 228] on div at bounding box center [577, 231] width 15 height 15
click at [580, 255] on div at bounding box center [577, 262] width 15 height 15
click at [580, 290] on div at bounding box center [577, 293] width 15 height 15
click at [579, 323] on div at bounding box center [577, 325] width 15 height 15
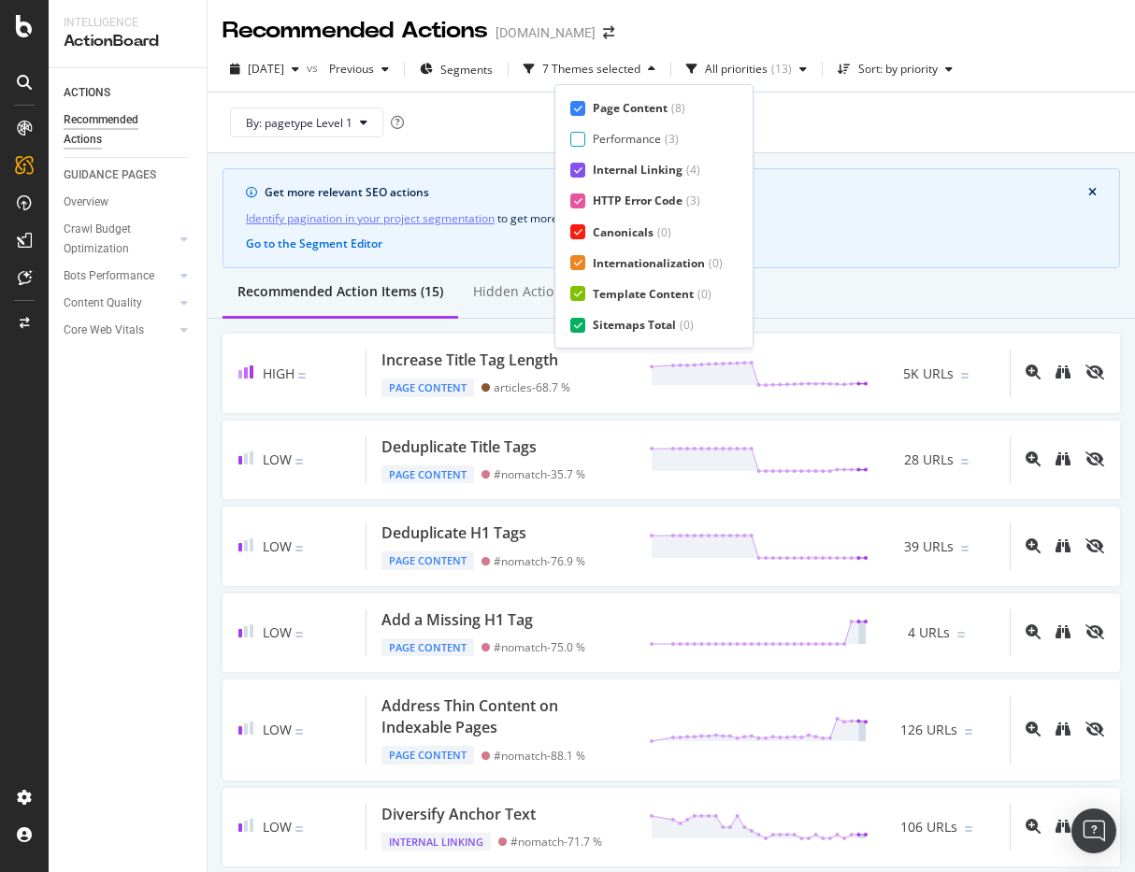
scroll to position [31, 0]
click at [609, 323] on div "Page Meta Data" at bounding box center [635, 325] width 84 height 16
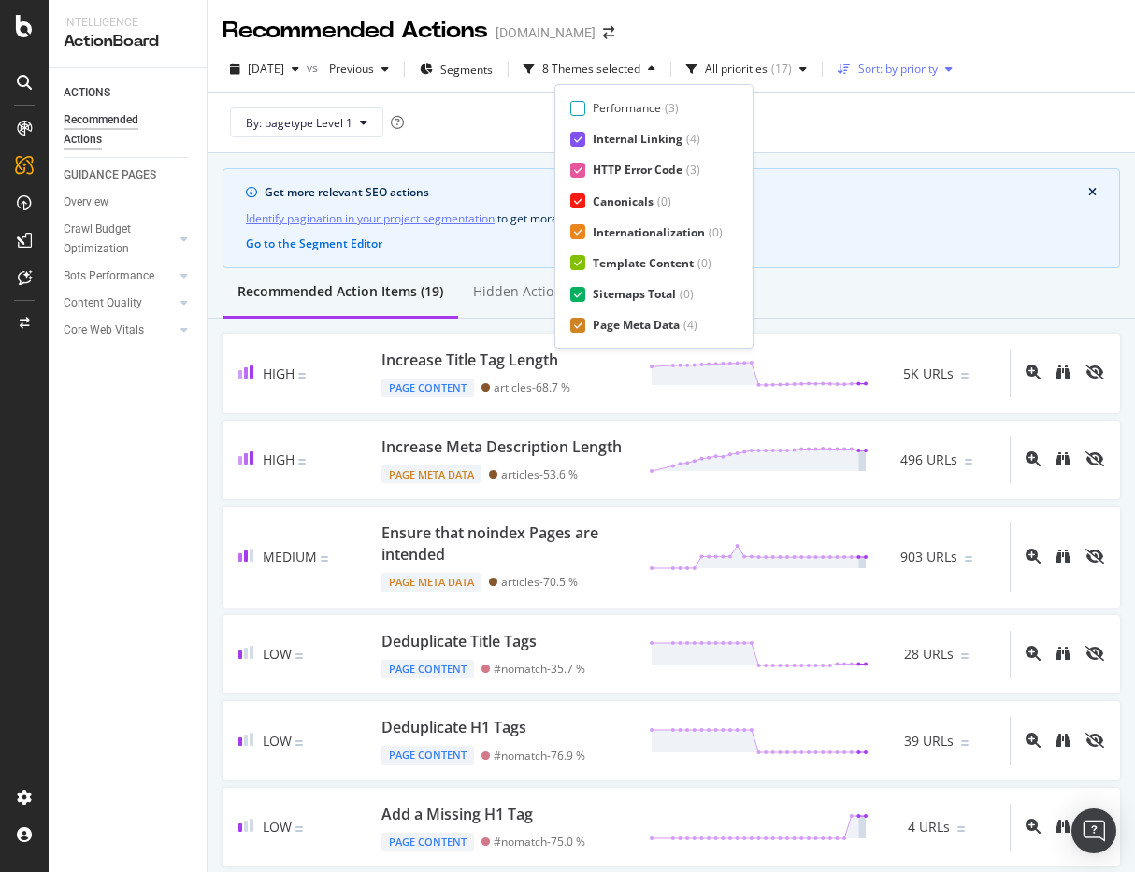
click at [921, 75] on div "Sort: by priority" at bounding box center [897, 69] width 79 height 11
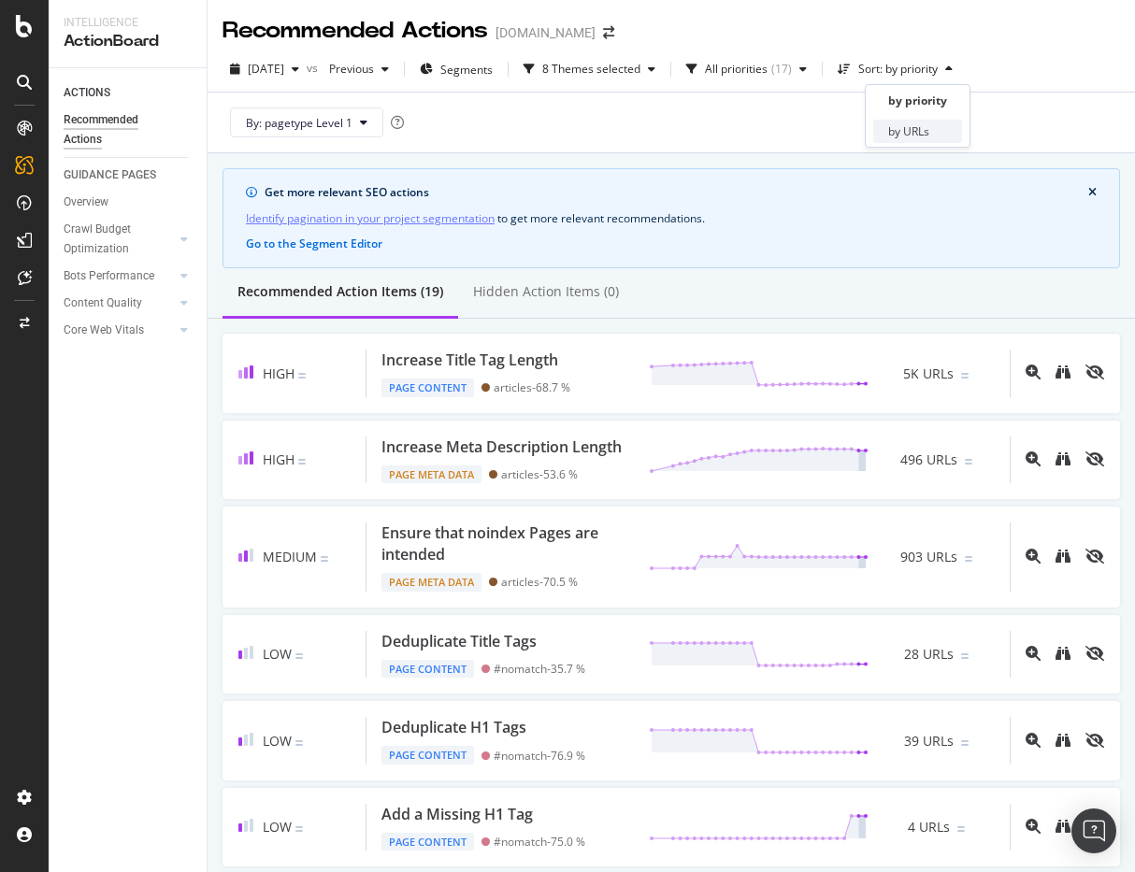
click at [910, 137] on div "by URLs" at bounding box center [908, 131] width 41 height 16
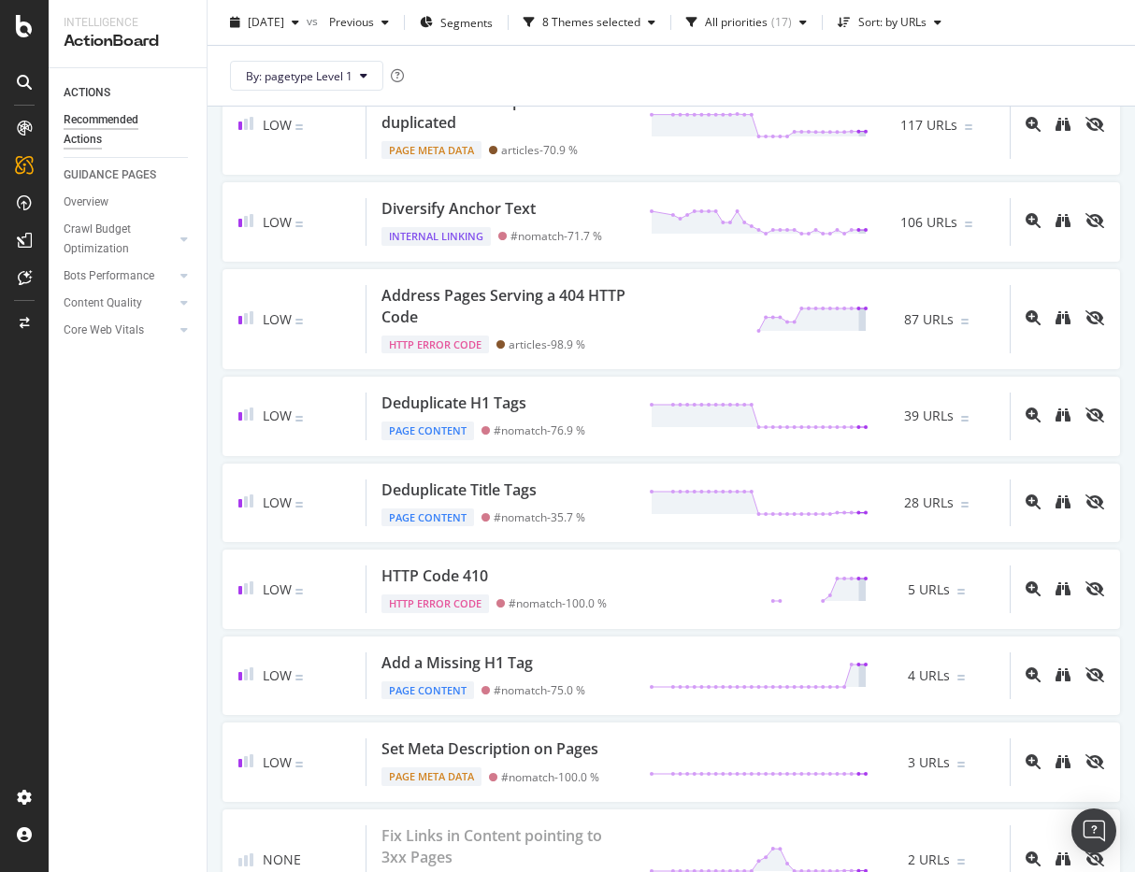
scroll to position [0, 0]
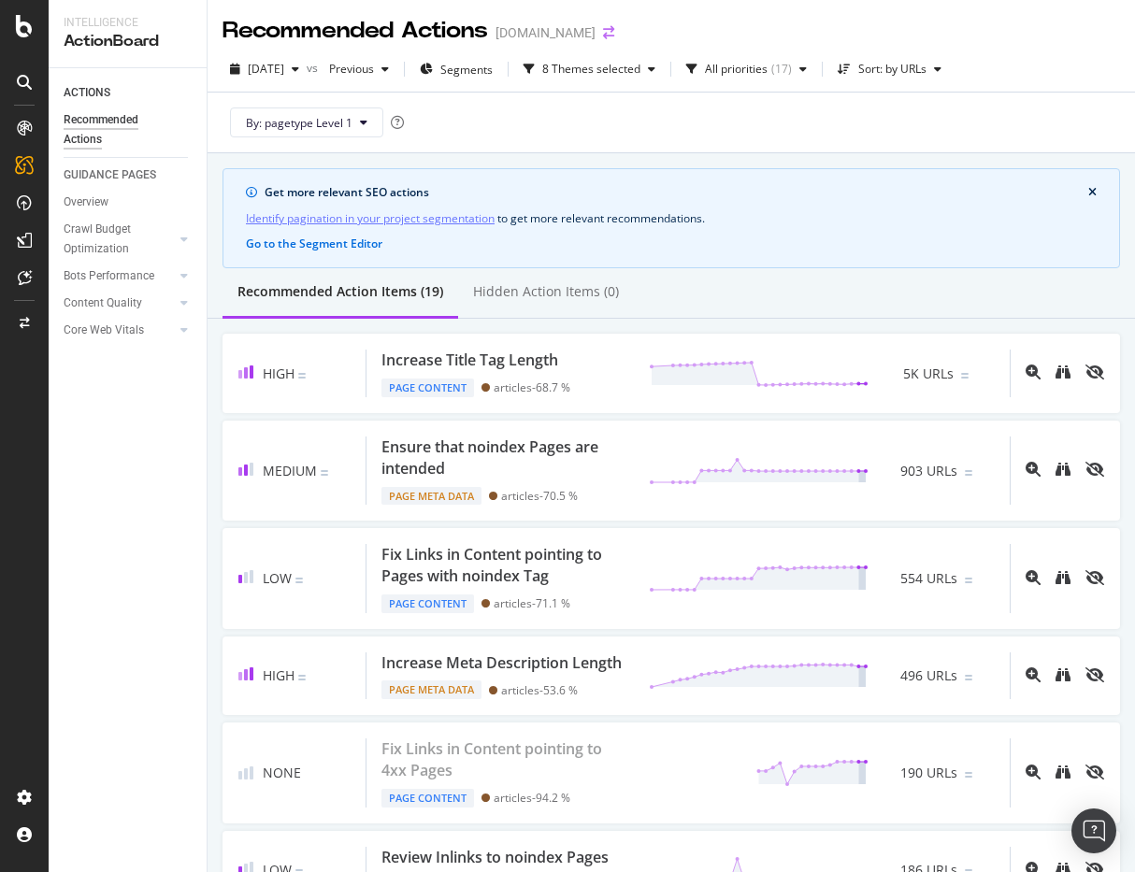
click at [614, 32] on icon "arrow-right-arrow-left" at bounding box center [608, 32] width 11 height 13
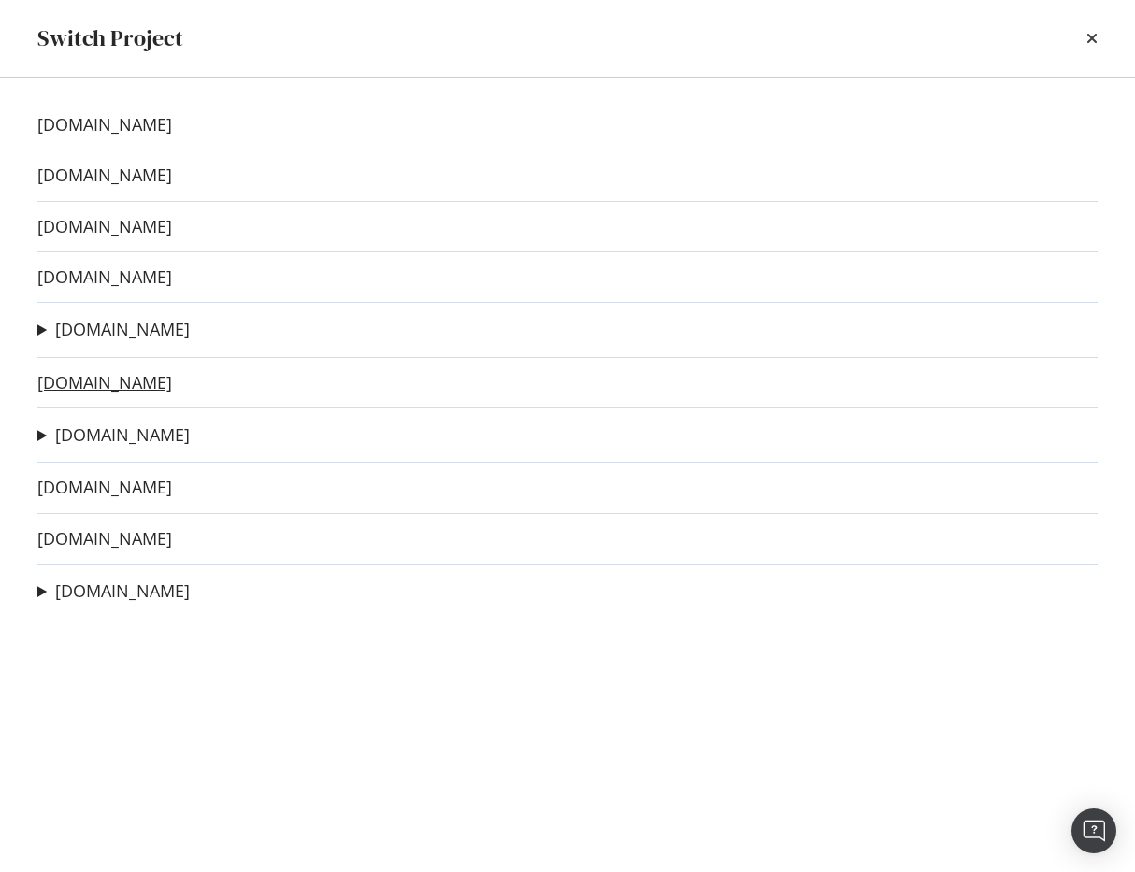
click at [117, 383] on link "taskandpurpose.com" at bounding box center [104, 383] width 135 height 20
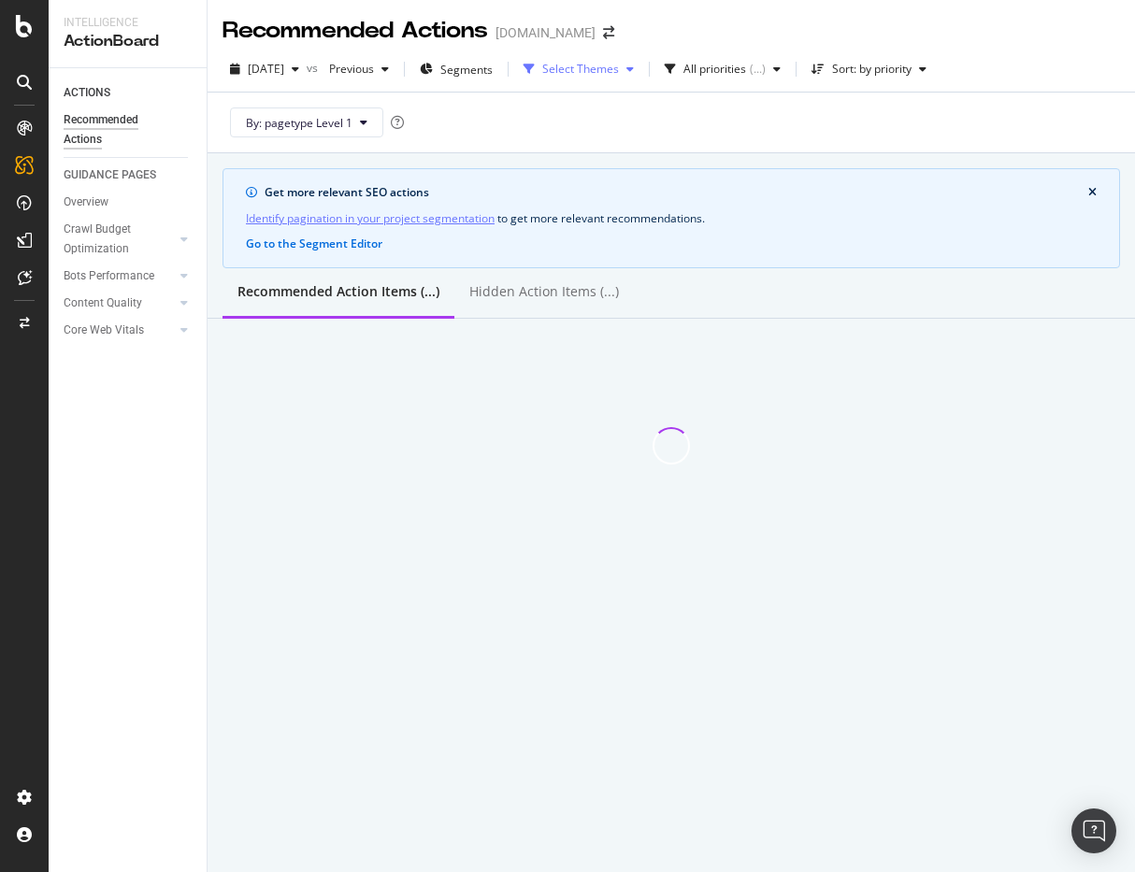
click at [619, 72] on div "Select Themes" at bounding box center [580, 69] width 77 height 11
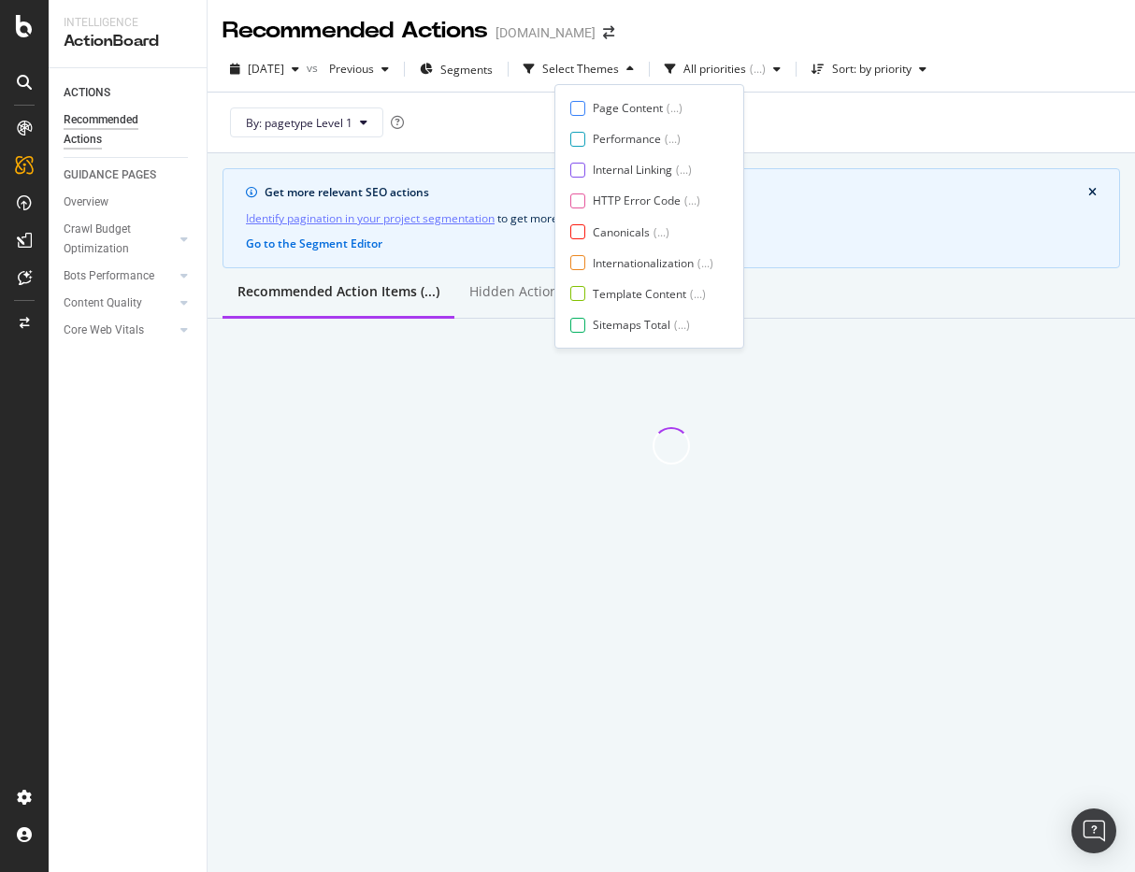
click at [603, 117] on div "Page Content ( ... ) Performance ( ... ) Internal Linking ( ... ) HTTP Error Co…" at bounding box center [649, 216] width 158 height 233
click at [594, 112] on div "Page Content" at bounding box center [628, 108] width 70 height 16
click at [582, 165] on div at bounding box center [577, 170] width 15 height 15
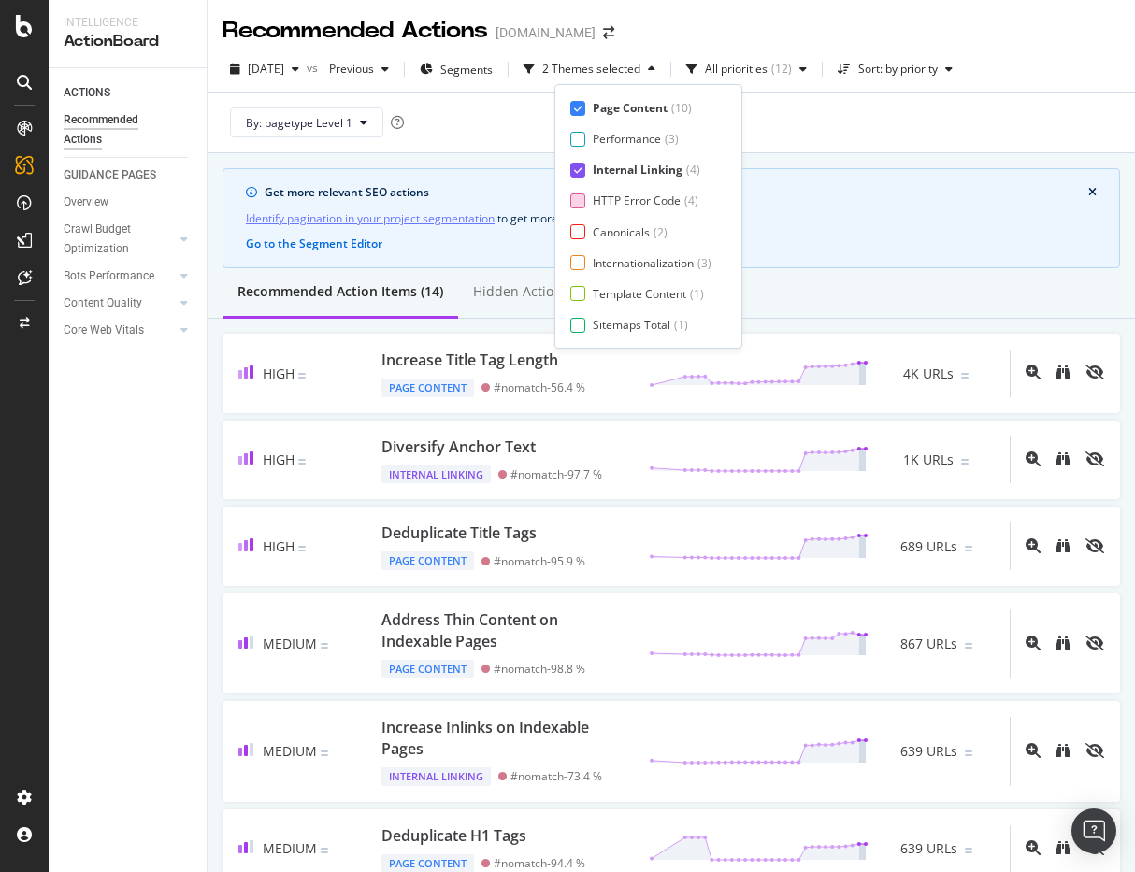
click at [579, 204] on div at bounding box center [577, 200] width 15 height 15
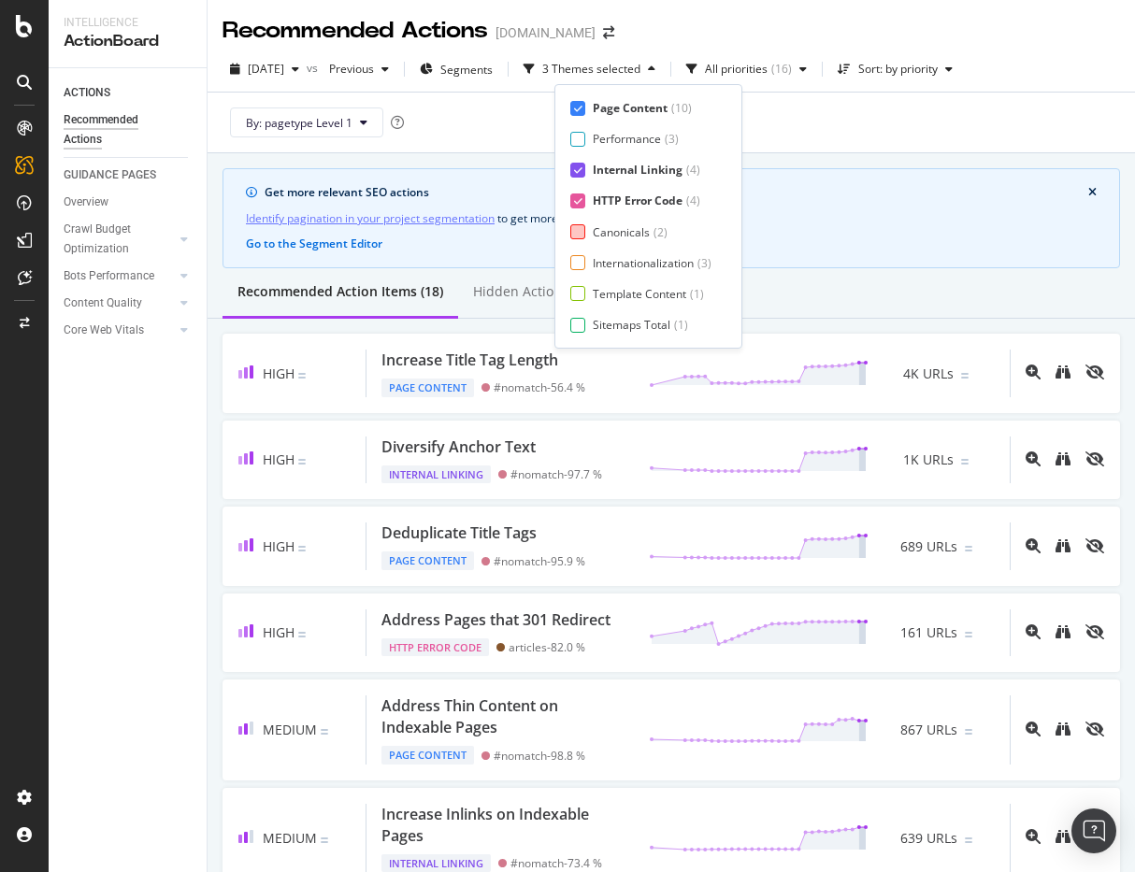
click at [577, 231] on div at bounding box center [577, 231] width 15 height 15
click at [577, 271] on div "Page Content ( 10 ) Performance ( 3 ) Internal Linking ( 4 ) HTTP Error Code ( …" at bounding box center [648, 216] width 156 height 233
click at [579, 265] on div at bounding box center [577, 262] width 15 height 15
click at [576, 293] on div at bounding box center [577, 293] width 15 height 15
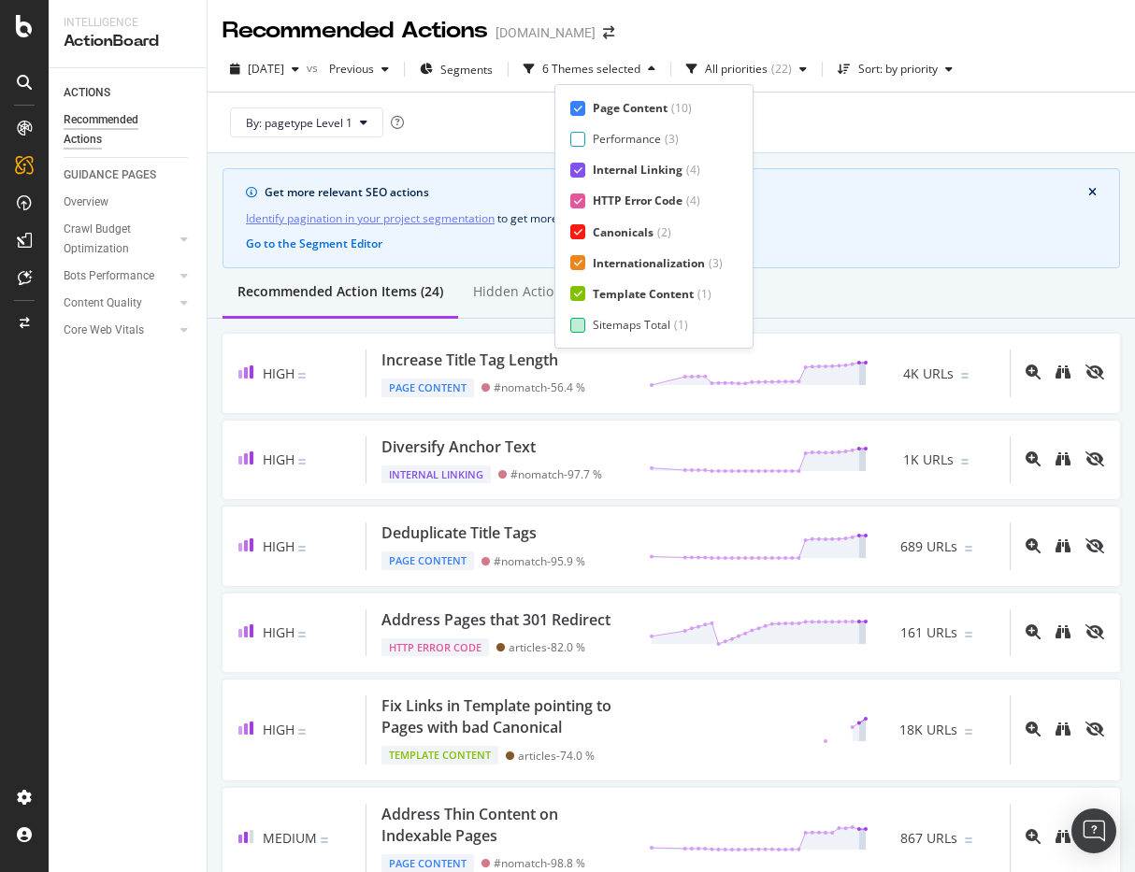
click at [575, 318] on div at bounding box center [577, 325] width 15 height 15
click at [588, 323] on div "Page Meta Data ( 4 )" at bounding box center [646, 325] width 152 height 16
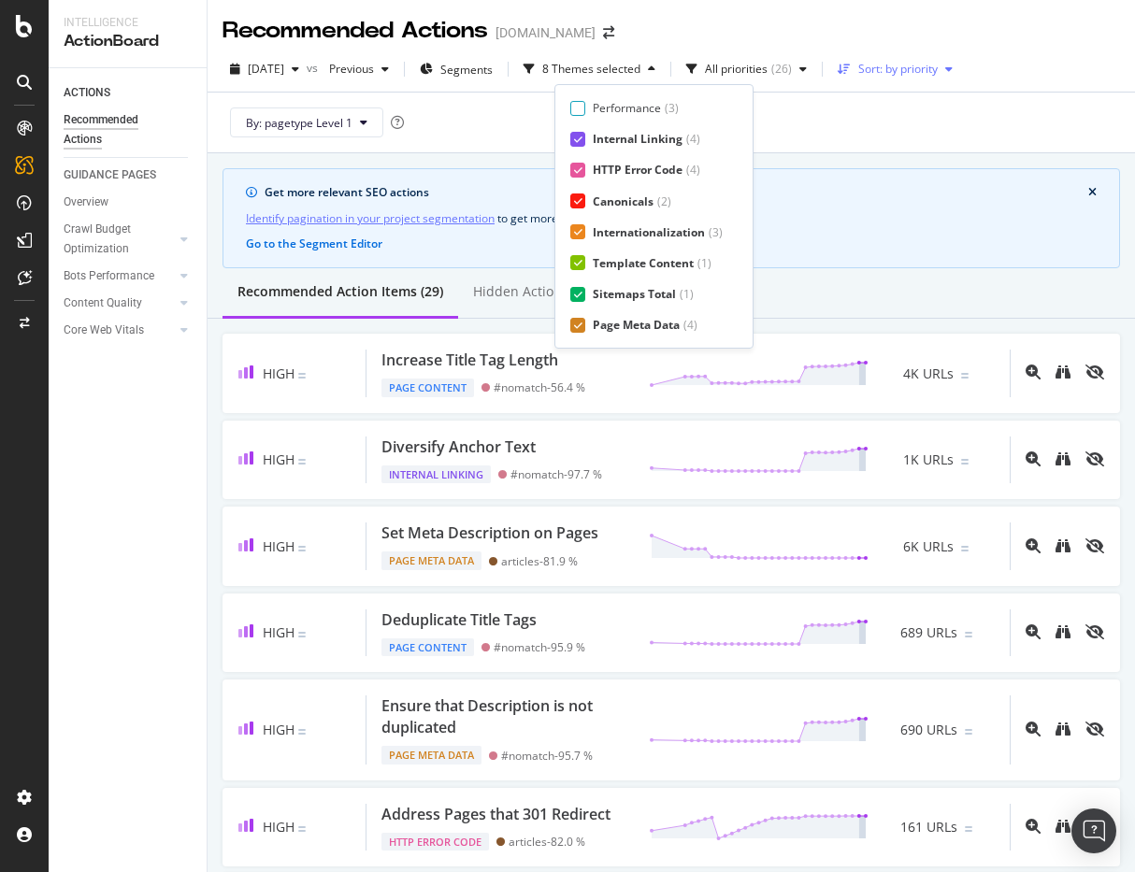
click at [938, 67] on div "Sort: by priority" at bounding box center [897, 69] width 79 height 11
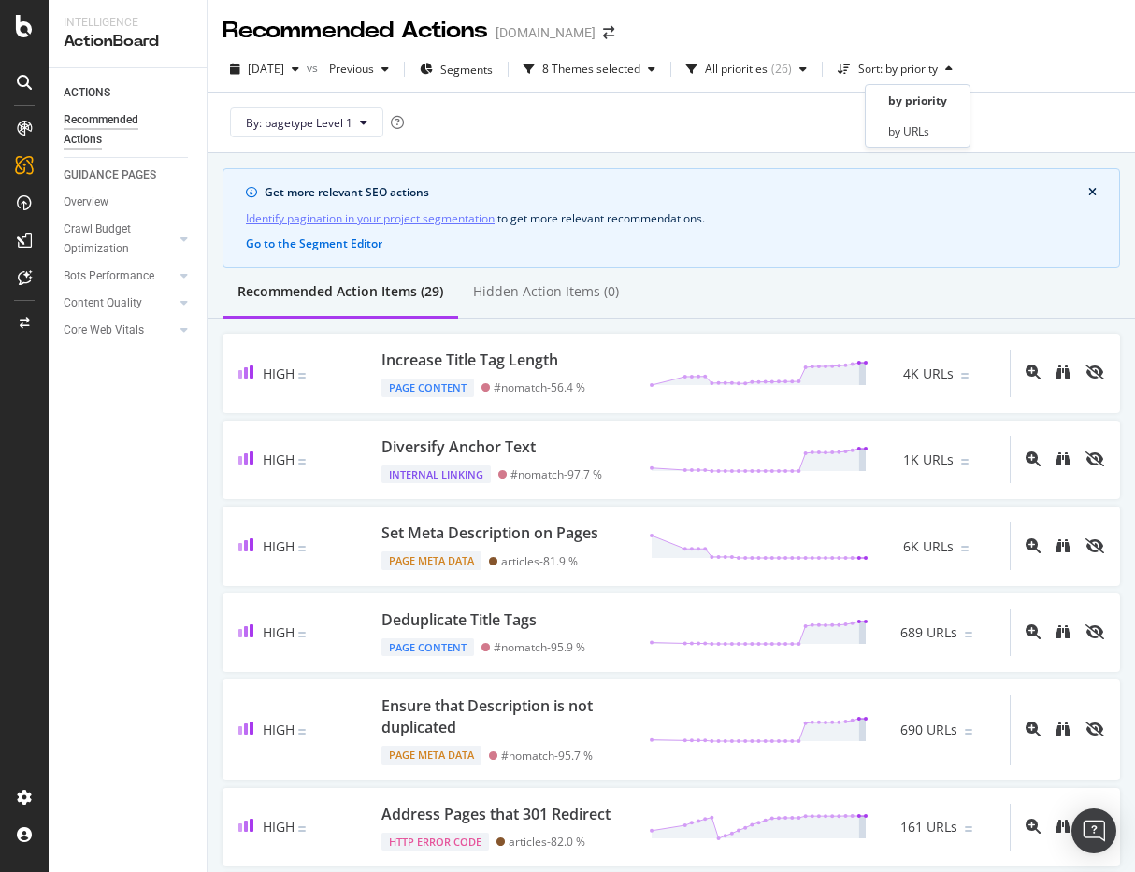
click at [935, 114] on div "by priority by URLs" at bounding box center [917, 116] width 89 height 54
click at [929, 123] on div "by URLs" at bounding box center [908, 131] width 41 height 16
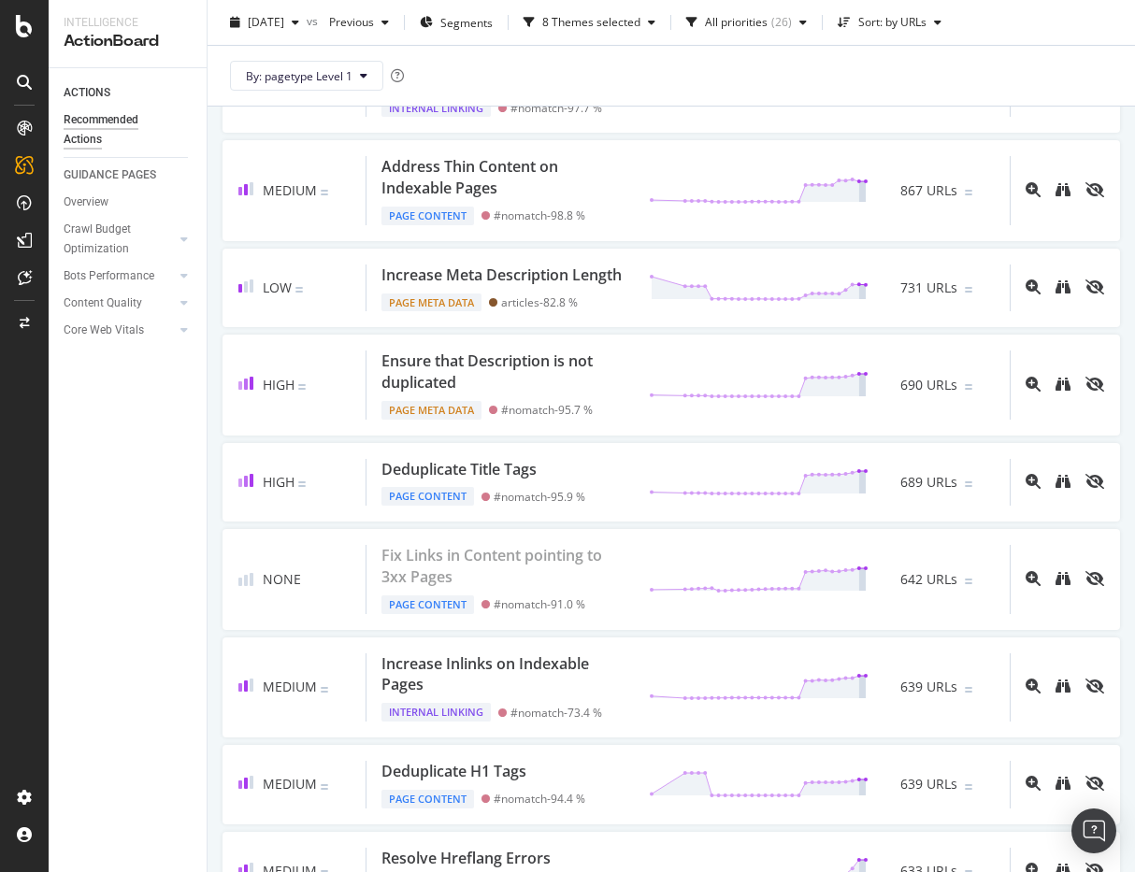
scroll to position [0, 0]
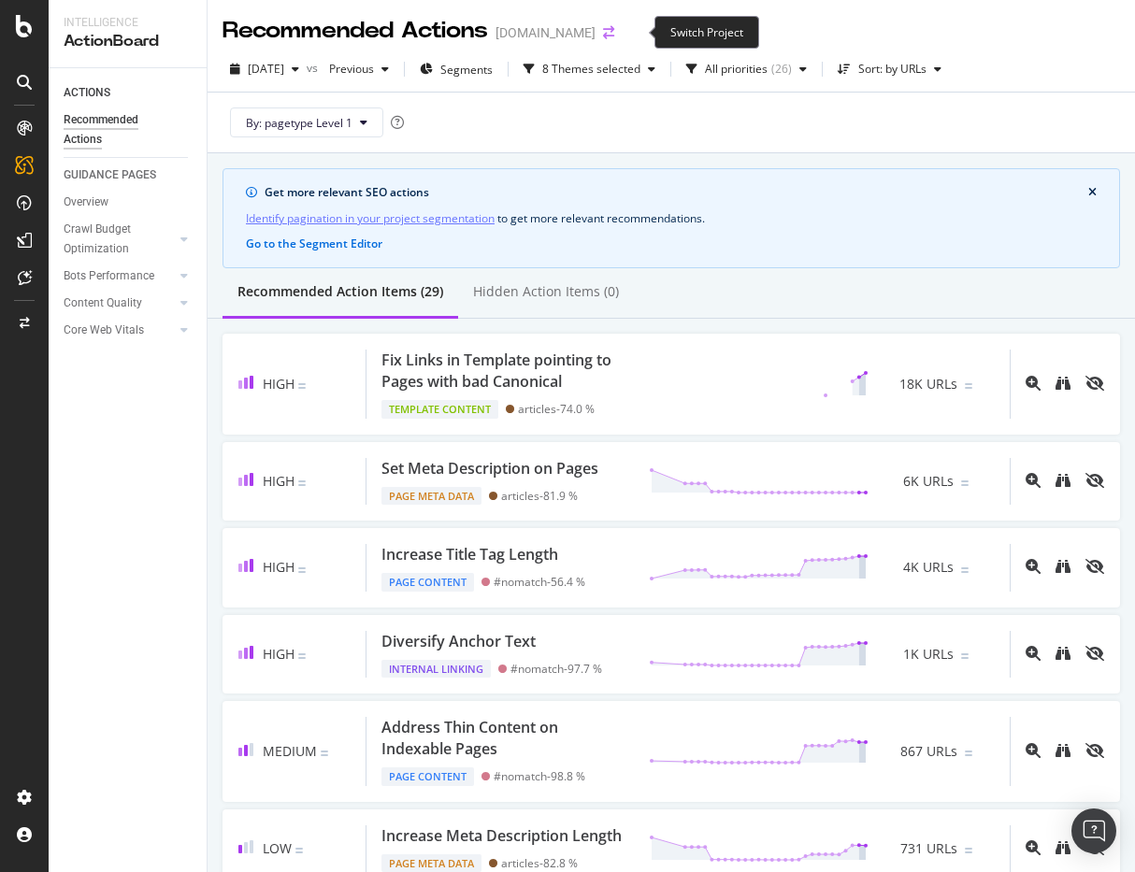
click at [614, 33] on icon "arrow-right-arrow-left" at bounding box center [608, 32] width 11 height 13
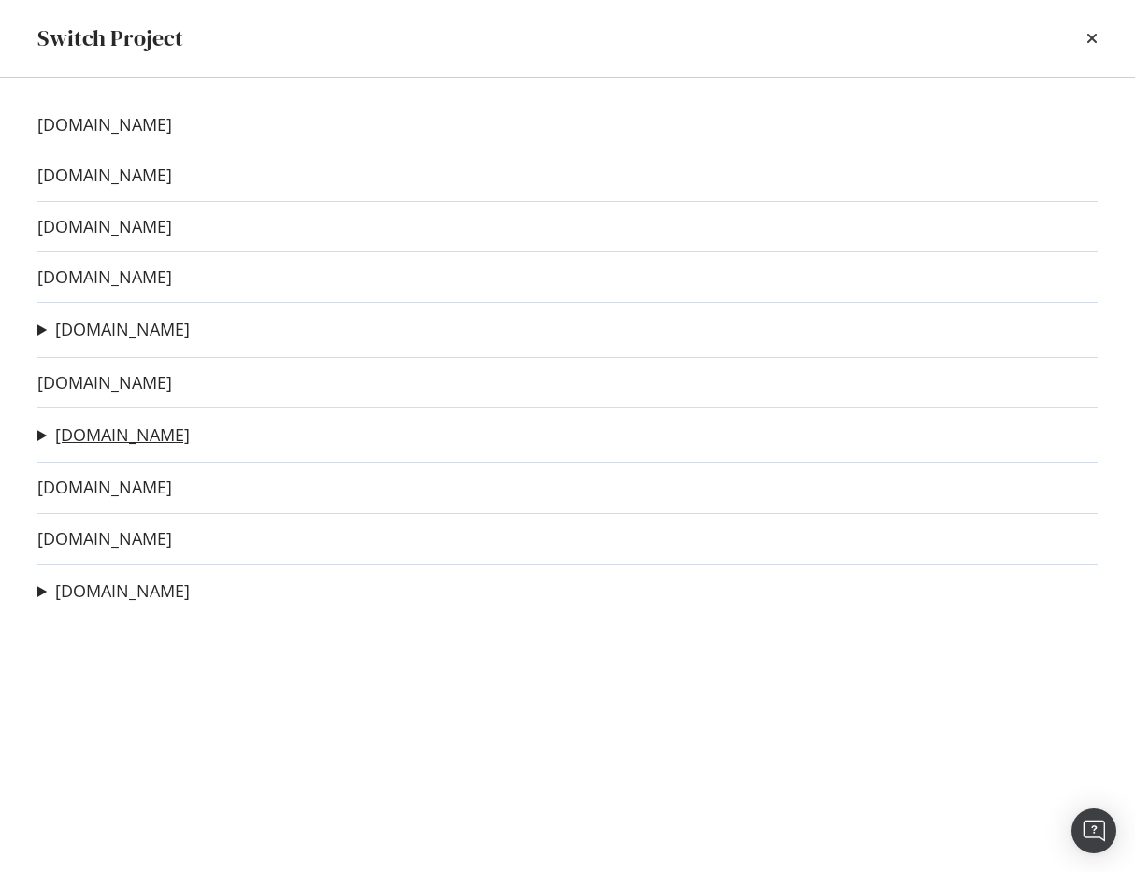
click at [102, 433] on link "domino.com" at bounding box center [122, 435] width 135 height 20
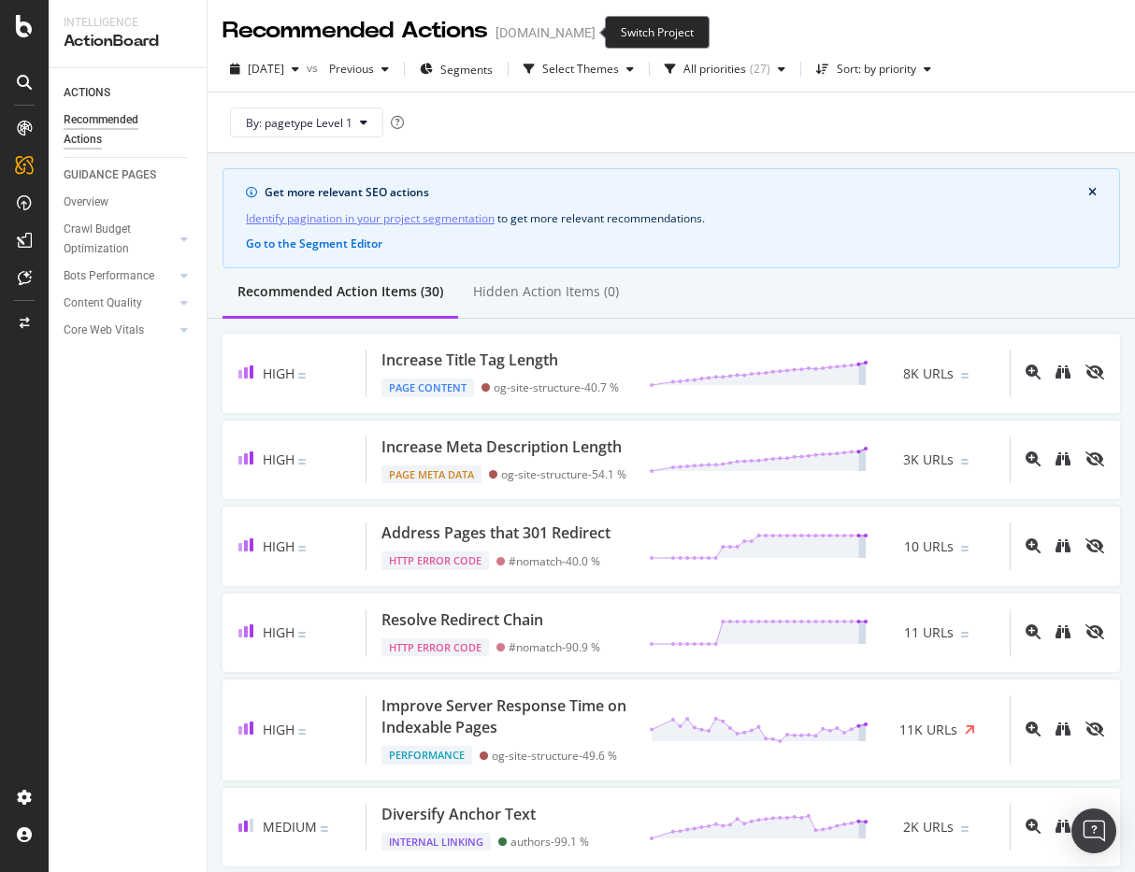
click at [603, 30] on icon "arrow-right-arrow-left" at bounding box center [608, 32] width 11 height 13
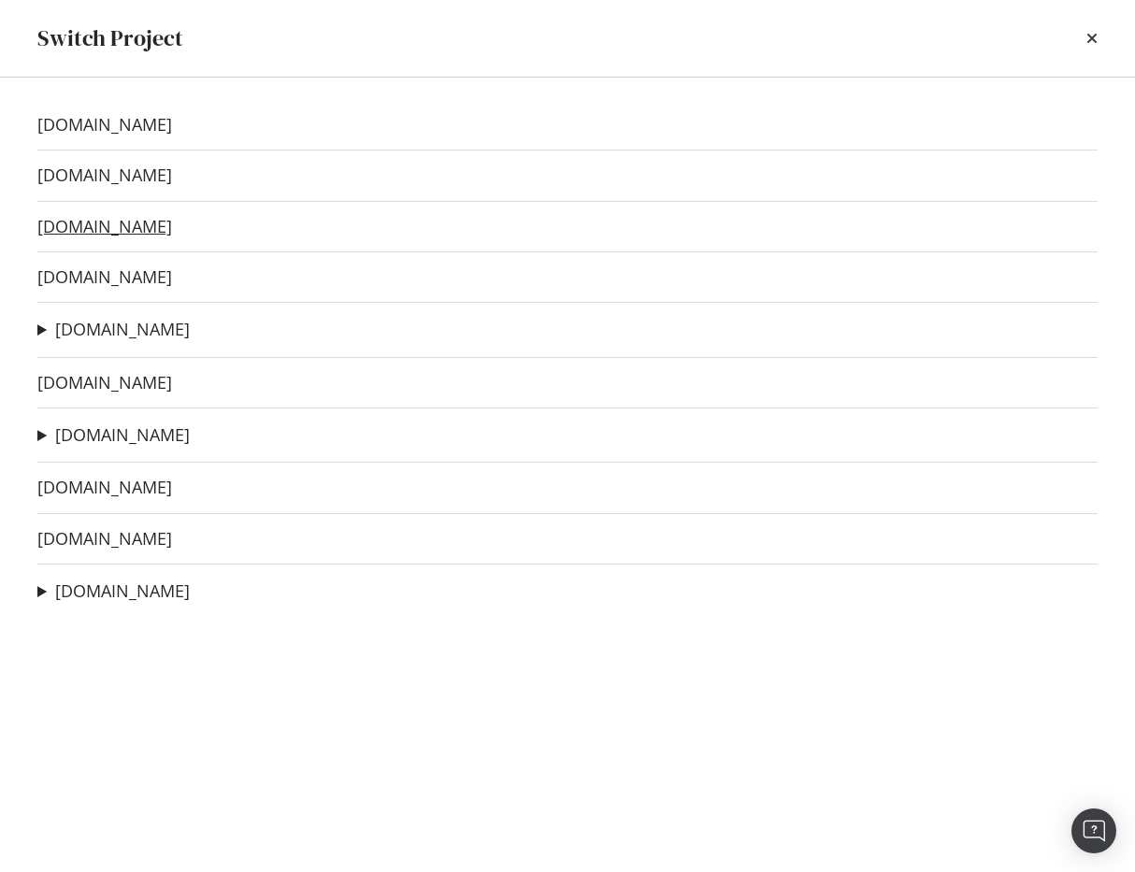
click at [54, 228] on link "twz.com" at bounding box center [104, 227] width 135 height 20
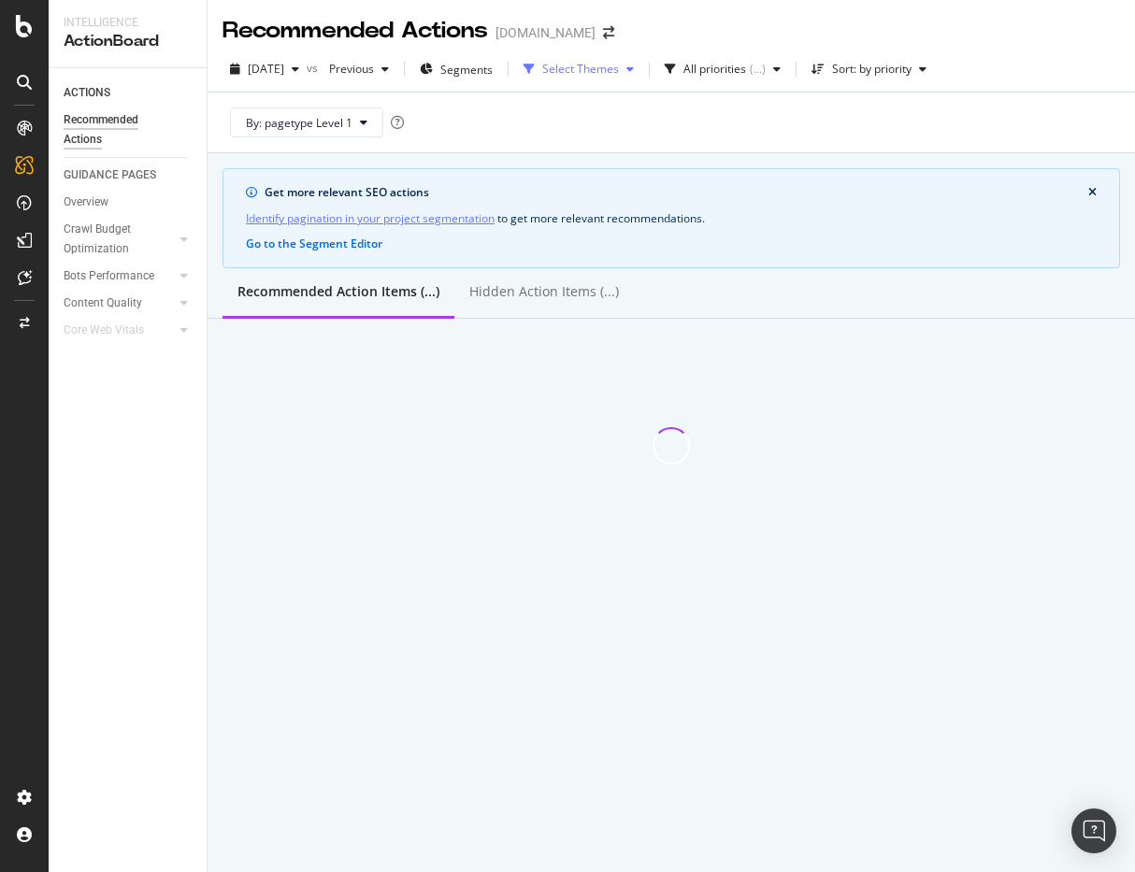
click at [601, 73] on div "Select Themes" at bounding box center [580, 69] width 77 height 11
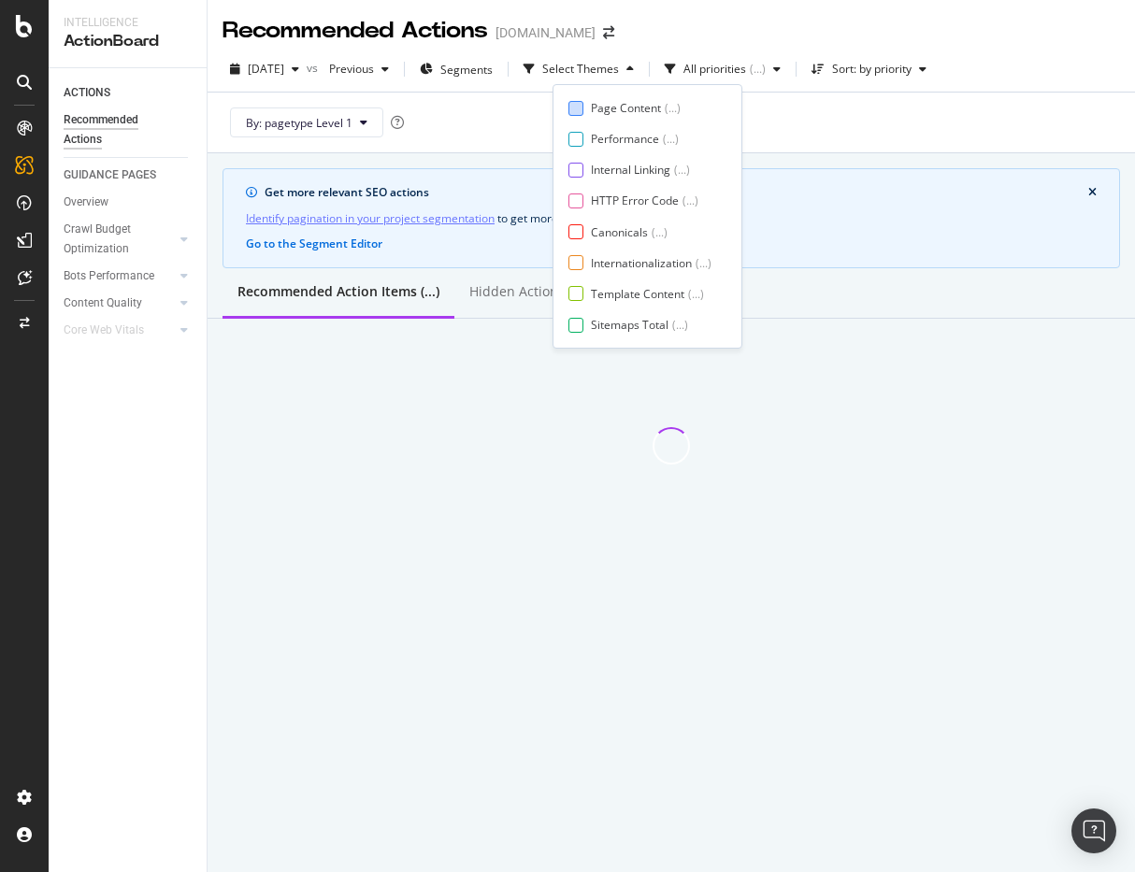
click at [591, 106] on div "Page Content" at bounding box center [626, 108] width 70 height 16
click at [580, 172] on div at bounding box center [575, 170] width 15 height 15
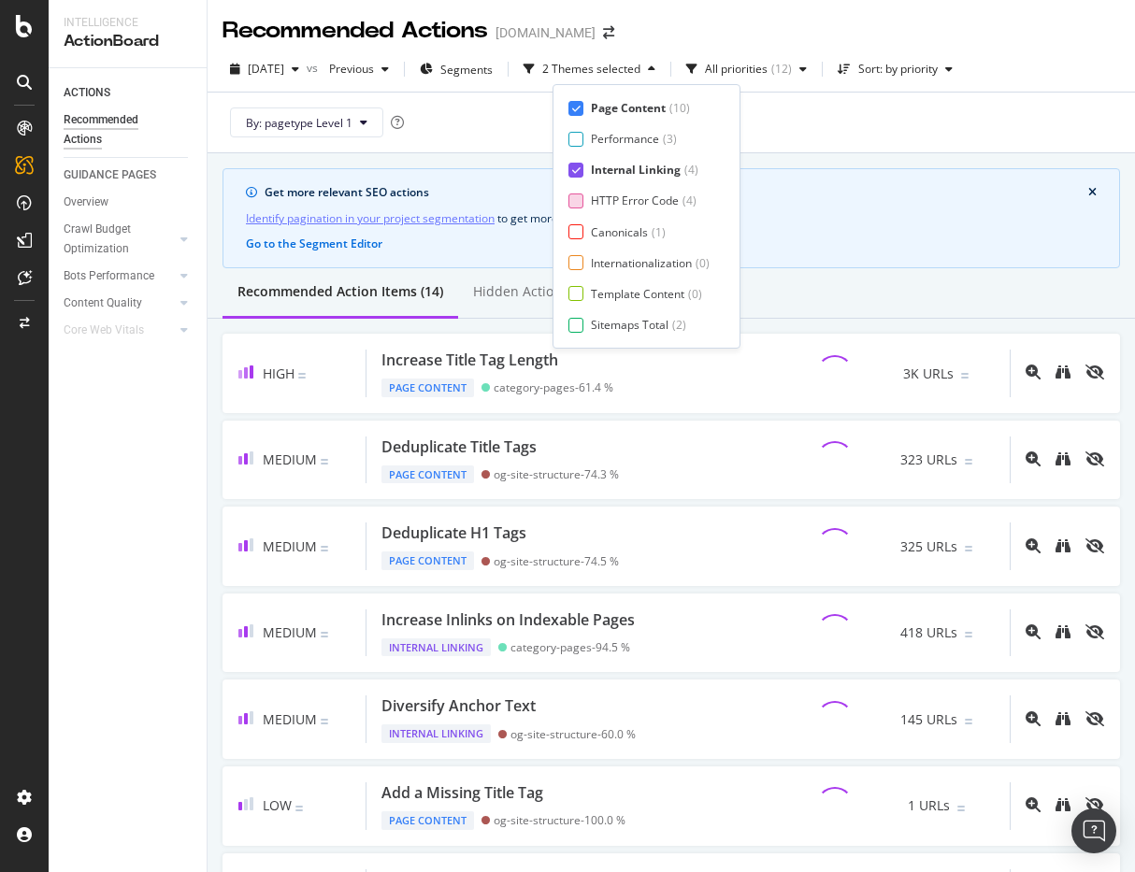
click at [577, 196] on div at bounding box center [575, 200] width 15 height 15
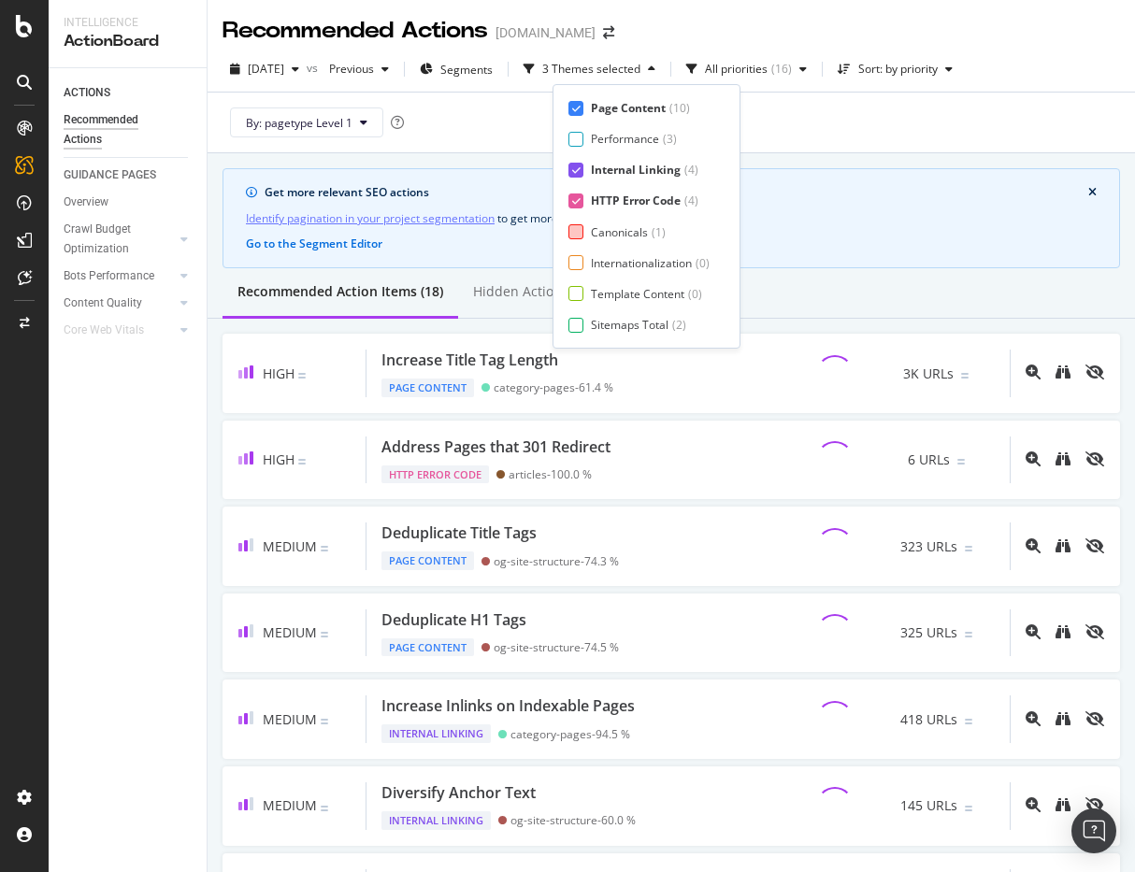
click at [578, 235] on div at bounding box center [575, 231] width 15 height 15
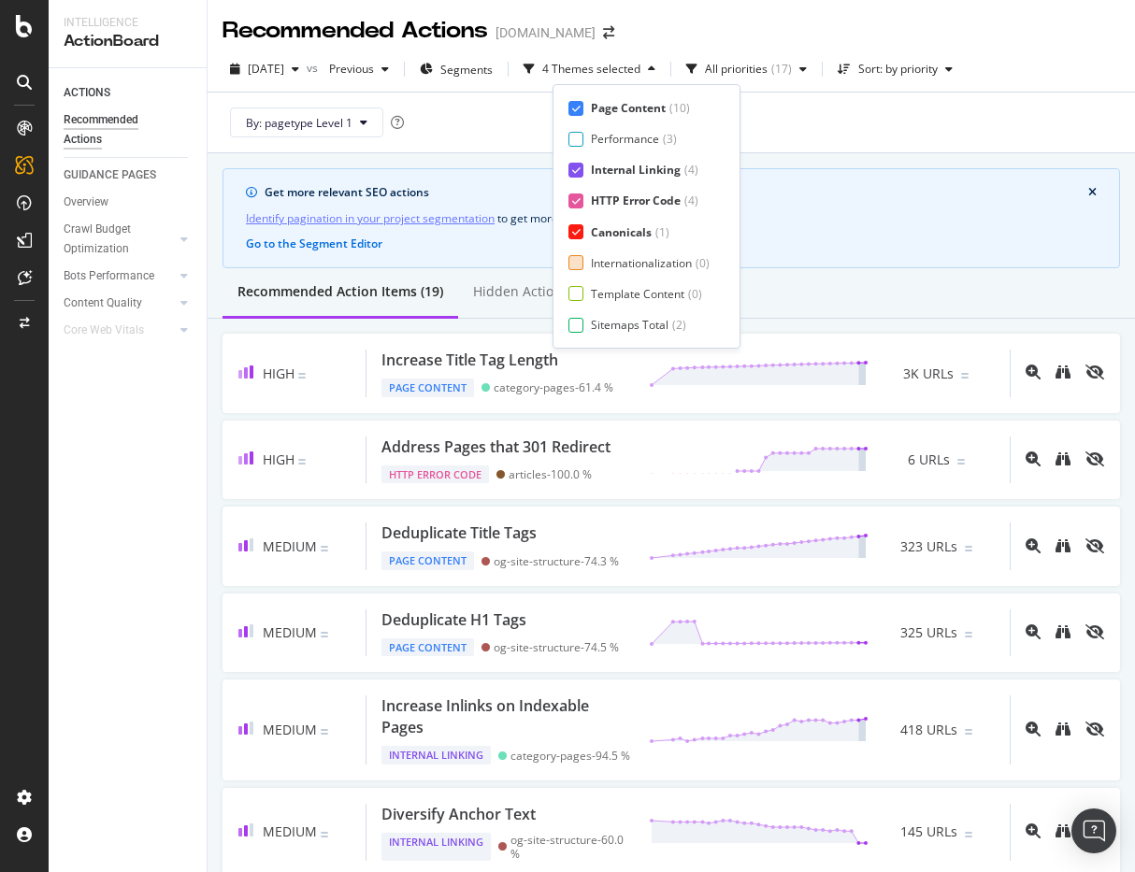
click at [575, 263] on div at bounding box center [575, 262] width 15 height 15
click at [576, 294] on div at bounding box center [575, 293] width 15 height 15
click at [575, 332] on div at bounding box center [575, 325] width 15 height 15
click at [591, 330] on div "Page Meta Data" at bounding box center [633, 325] width 84 height 16
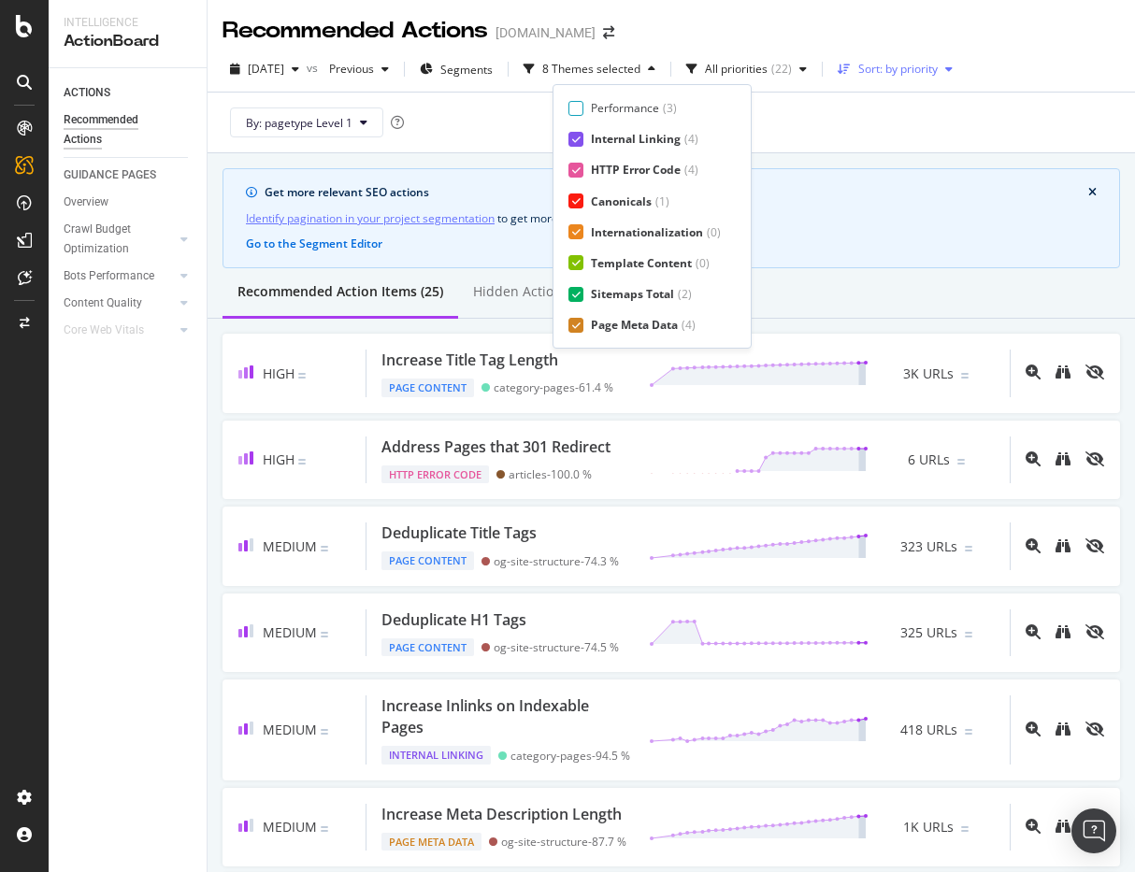
click at [938, 64] on div "Sort: by priority" at bounding box center [897, 69] width 79 height 11
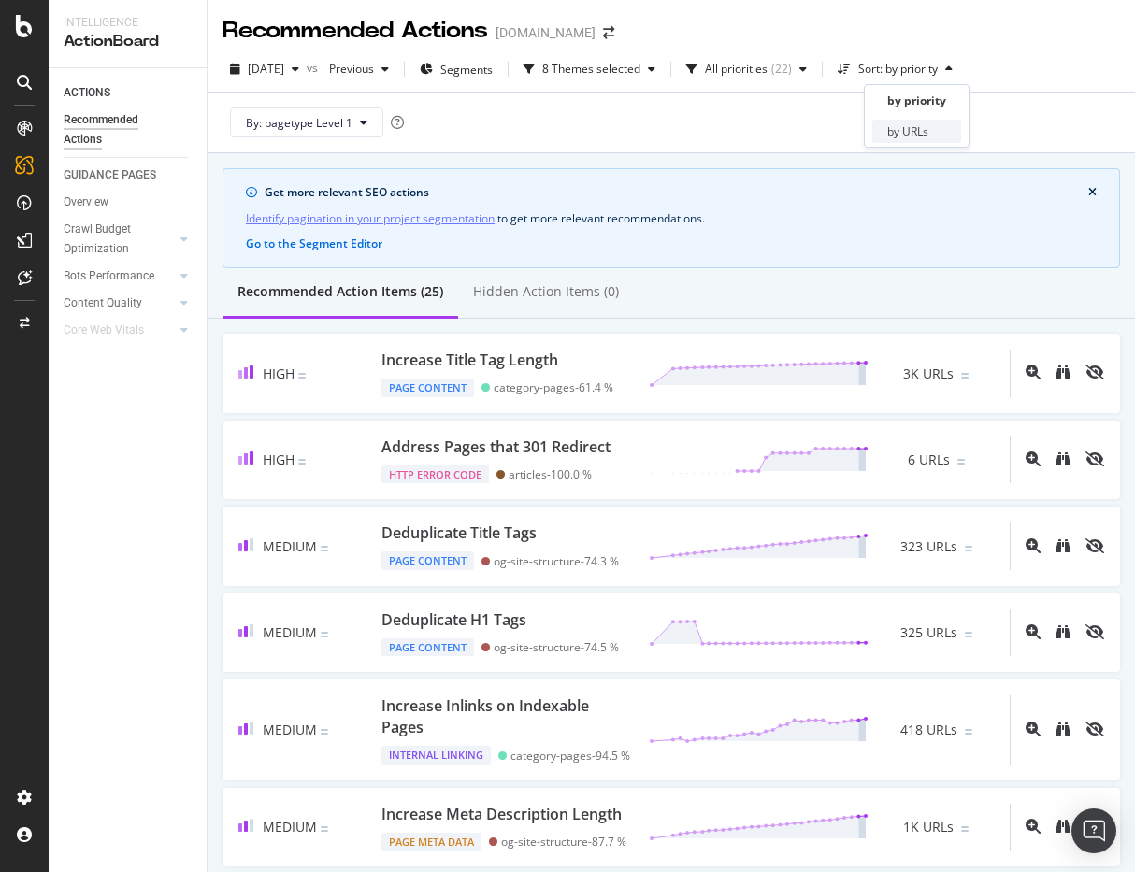
click at [927, 120] on div "by URLs" at bounding box center [916, 131] width 89 height 23
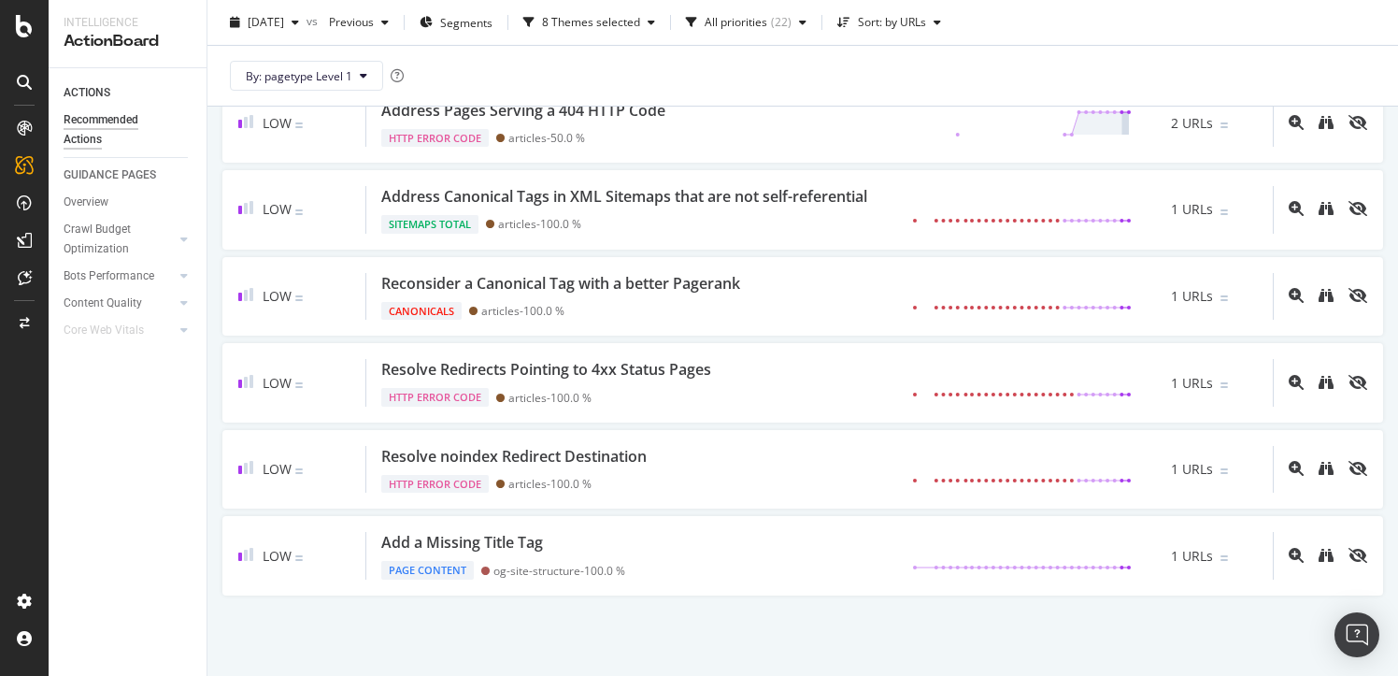
scroll to position [1841, 0]
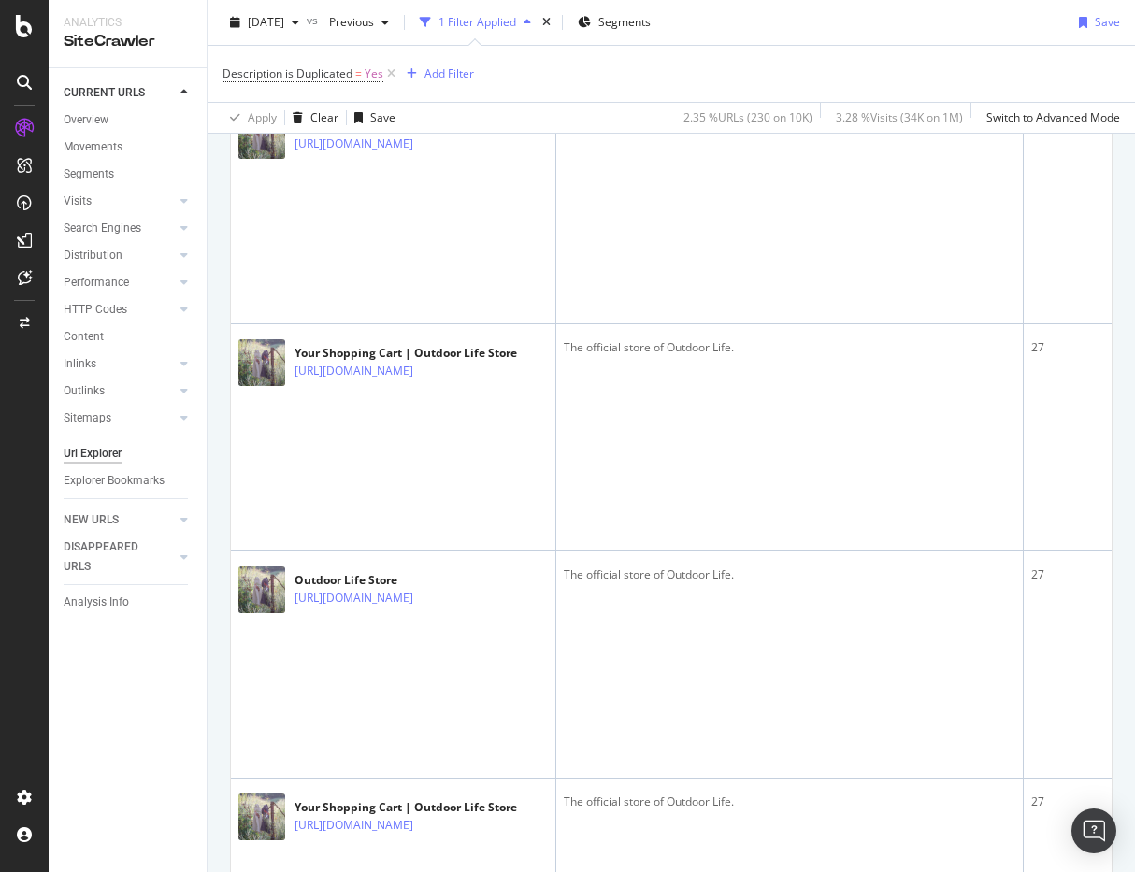
scroll to position [866, 0]
